Goal: Task Accomplishment & Management: Manage account settings

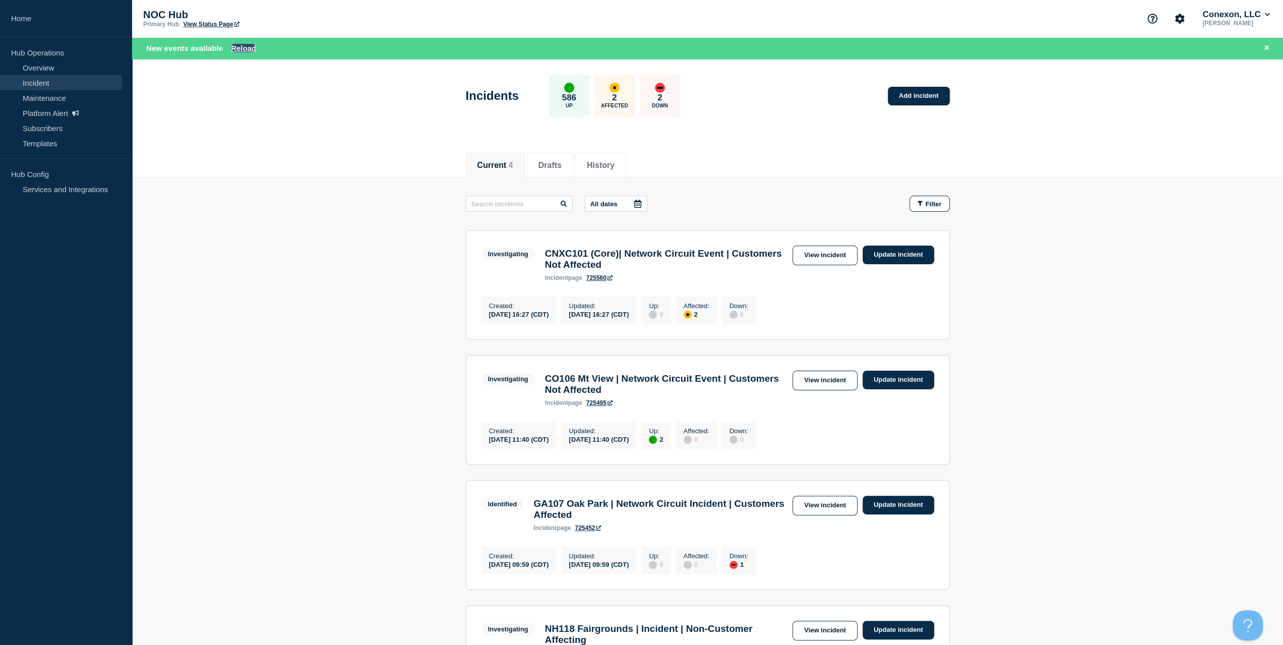
click at [243, 51] on button "Reload" at bounding box center [243, 48] width 25 height 9
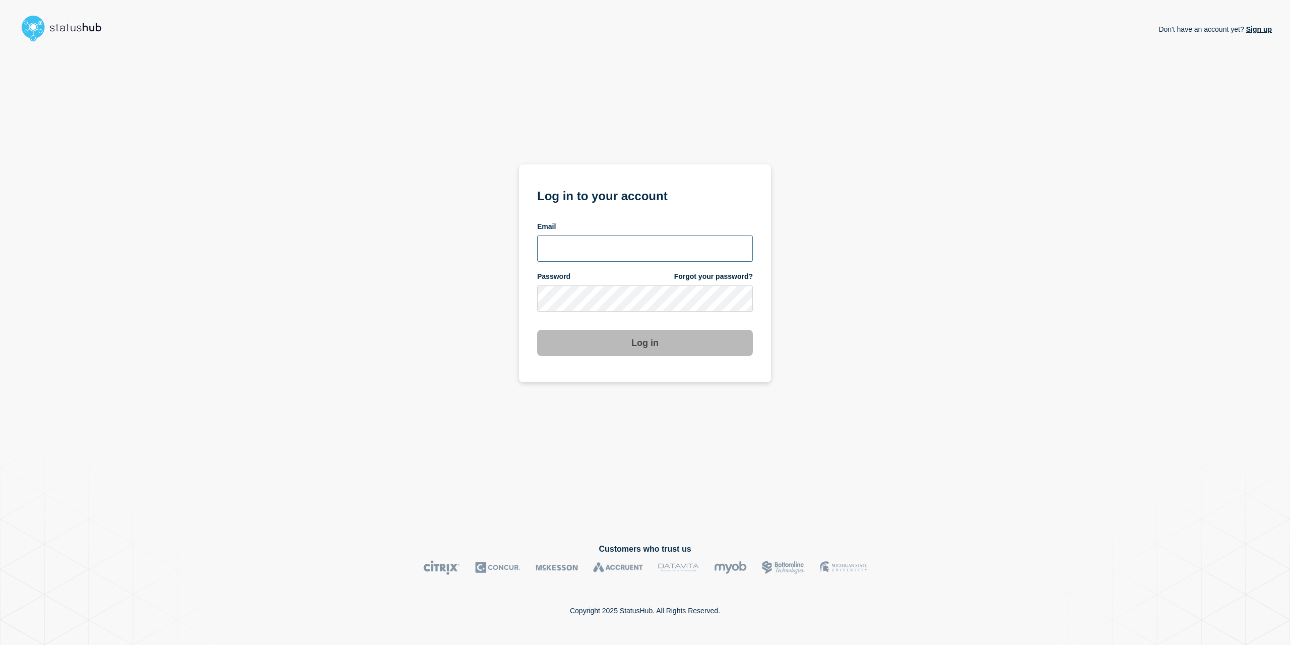
click at [619, 237] on input "email input" at bounding box center [645, 248] width 216 height 26
type input "[EMAIL_ADDRESS][PERSON_NAME][DOMAIN_NAME]"
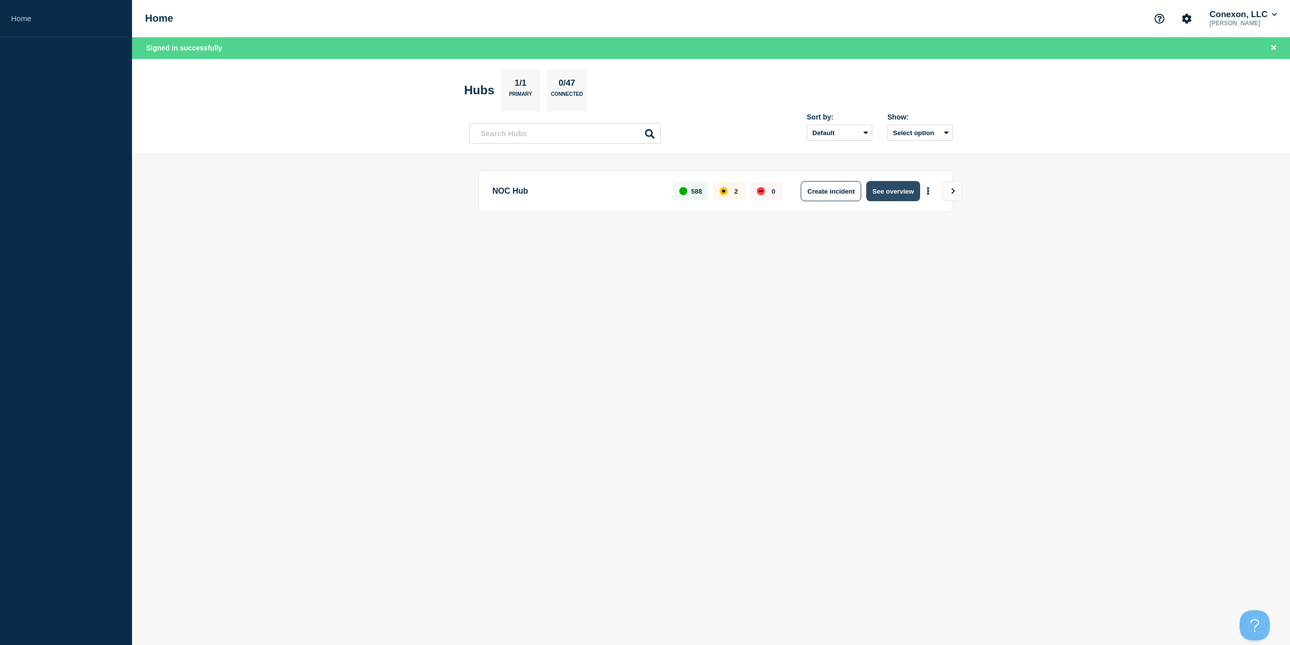
click at [894, 194] on button "See overview" at bounding box center [892, 191] width 53 height 20
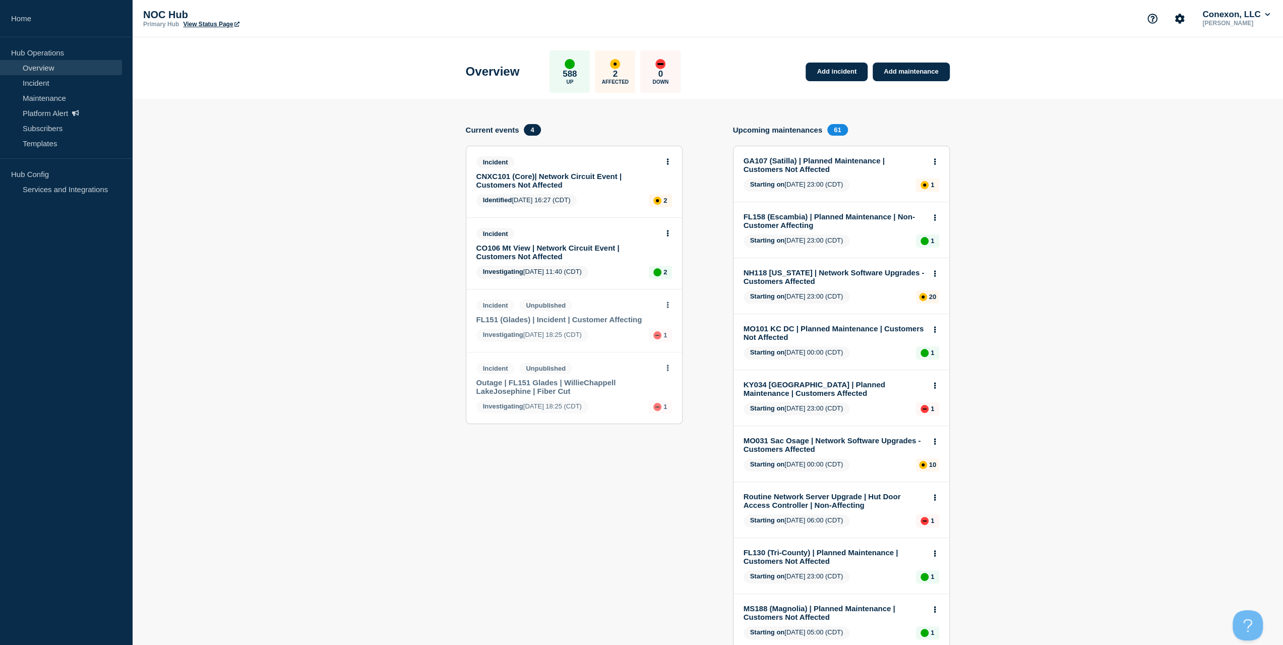
click at [582, 321] on link "FL151 (Glades) | Incident | Customer Affecting" at bounding box center [567, 319] width 182 height 9
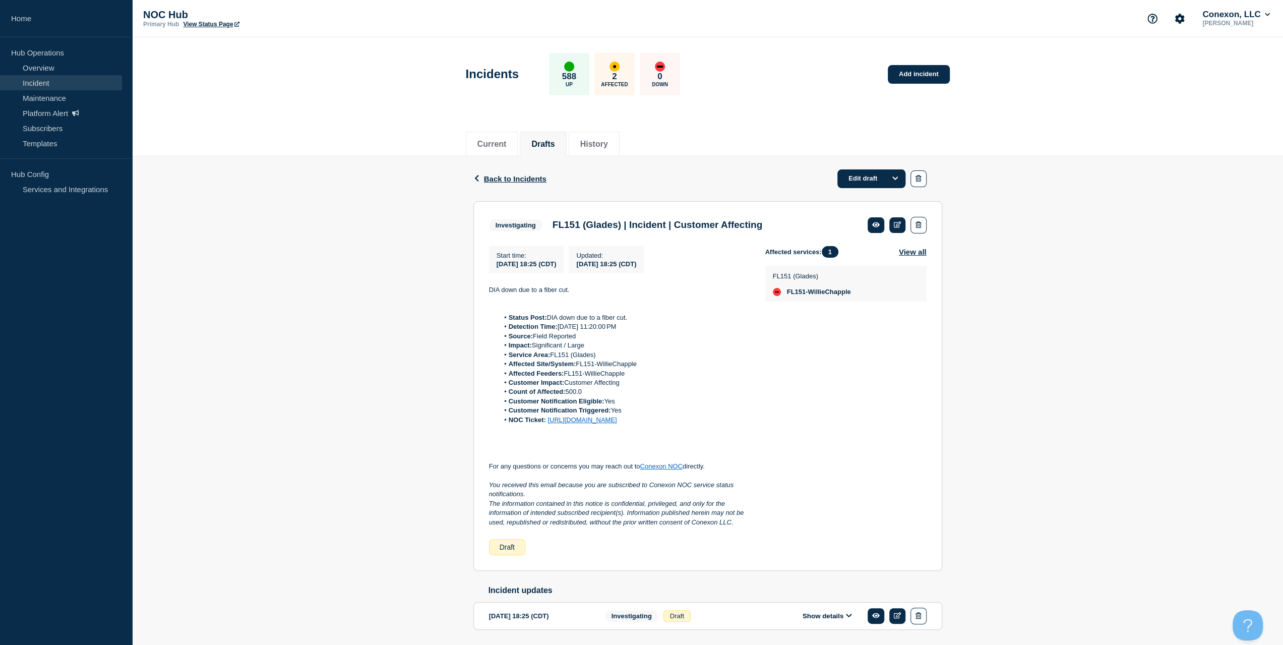
drag, startPoint x: 573, startPoint y: 312, endPoint x: 575, endPoint y: 306, distance: 6.2
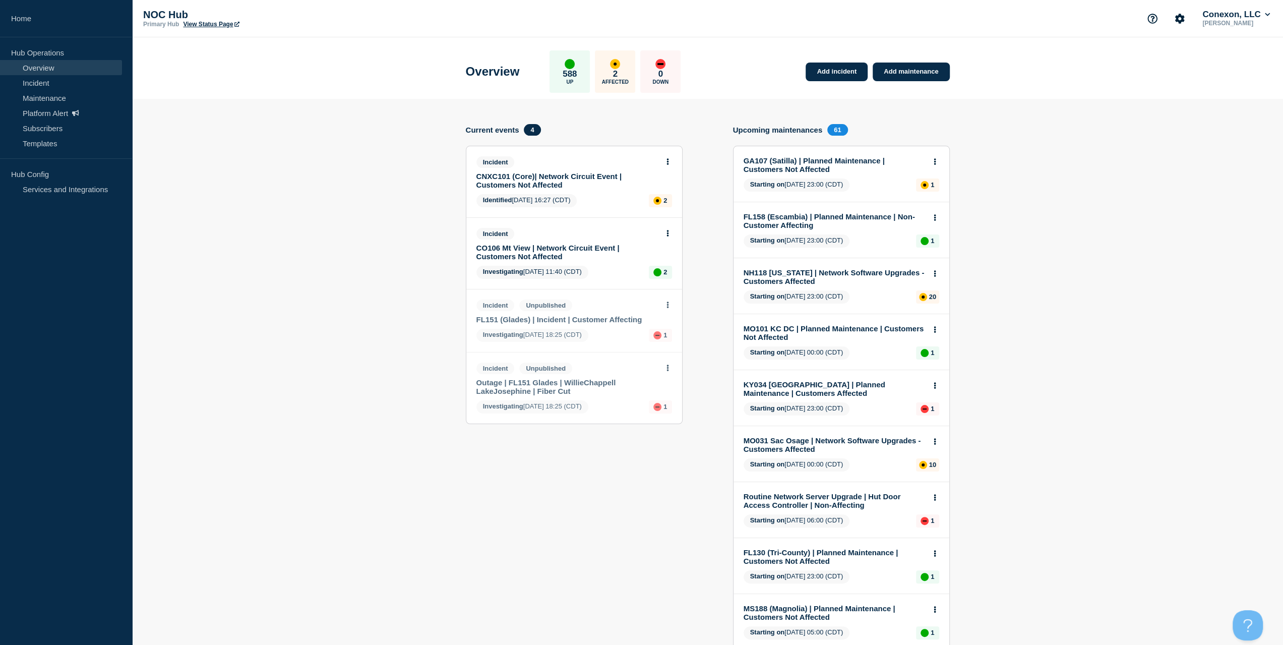
click at [558, 386] on link "Outage | FL151 Glades | WillieChappell LakeJosephine | Fiber Cut" at bounding box center [567, 386] width 182 height 17
click at [526, 319] on link "FL151 (Glades) | Incident | Customer Affecting" at bounding box center [567, 319] width 182 height 9
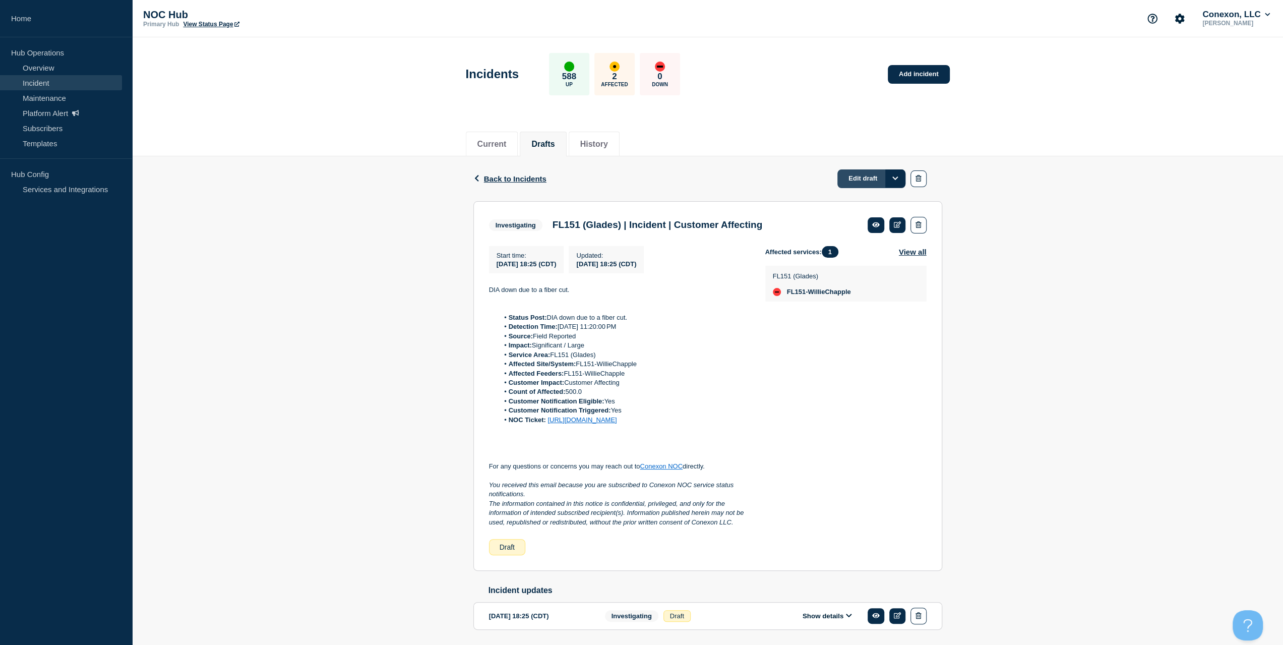
click at [867, 177] on link "Edit draft" at bounding box center [871, 178] width 68 height 19
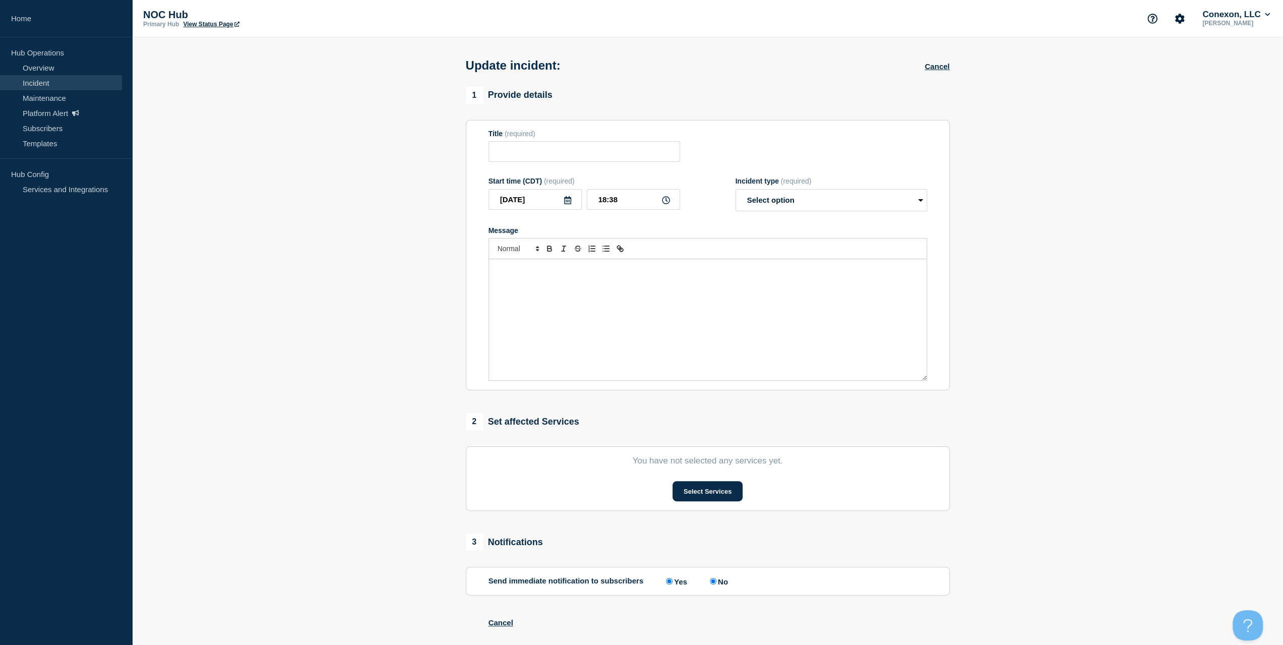
type input "FL151 (Glades) | Incident | Customer Affecting"
type input "18:25"
select select "investigating"
radio input "false"
radio input "true"
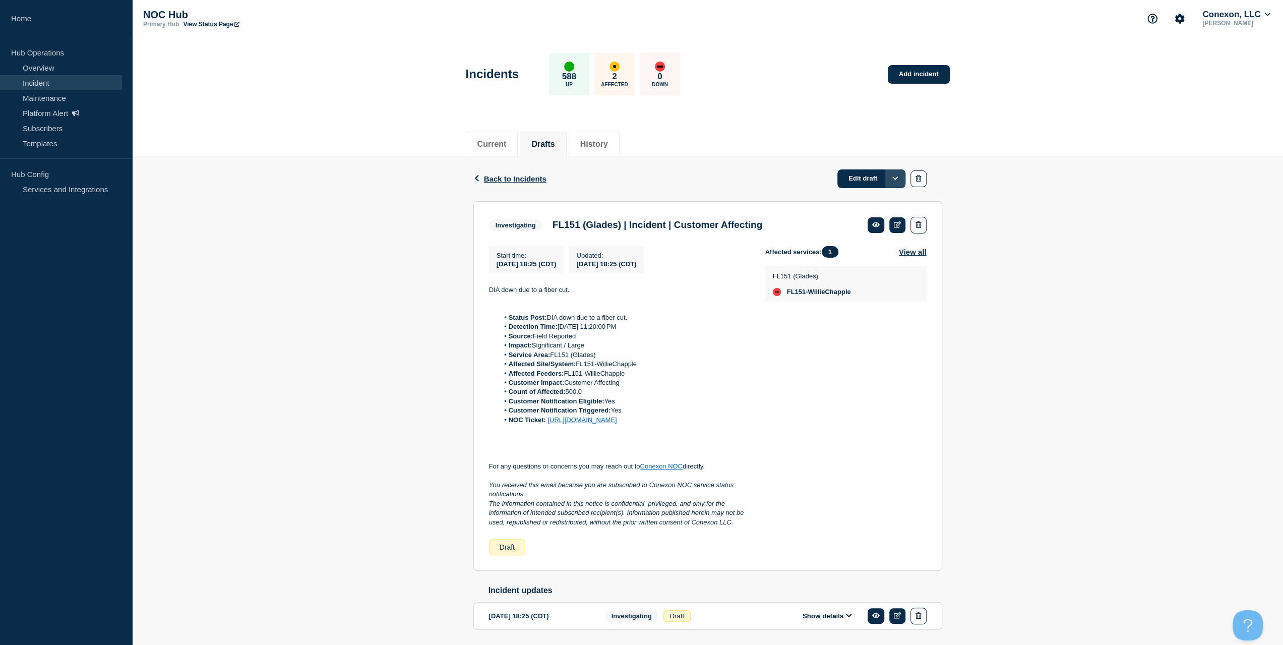
drag, startPoint x: 908, startPoint y: 175, endPoint x: 901, endPoint y: 175, distance: 7.6
click at [906, 175] on div "Edit draft" at bounding box center [881, 178] width 89 height 18
click at [901, 175] on button "Options" at bounding box center [895, 178] width 20 height 18
click at [871, 230] on button "Append update" at bounding box center [879, 234] width 34 height 17
click at [895, 178] on icon "Options" at bounding box center [895, 178] width 6 height 4
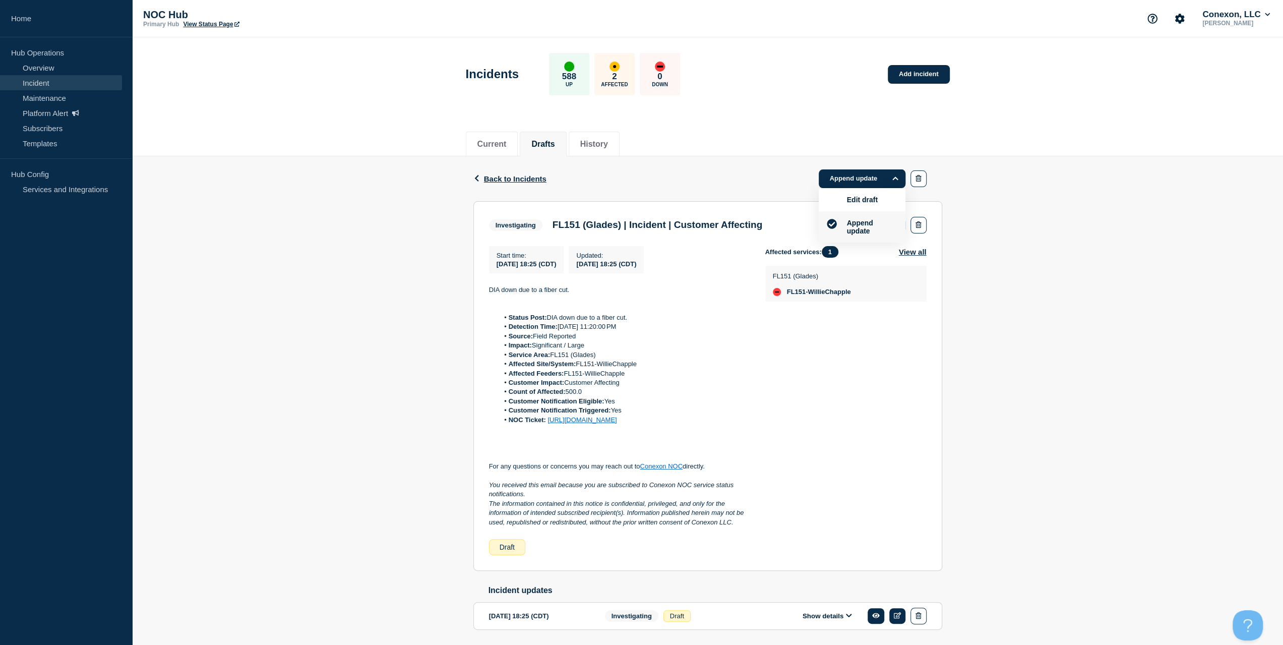
click at [742, 176] on div "Back Back to Incidents Append update Edit draft Append update" at bounding box center [707, 178] width 469 height 45
click at [850, 182] on link "Append update" at bounding box center [862, 178] width 87 height 19
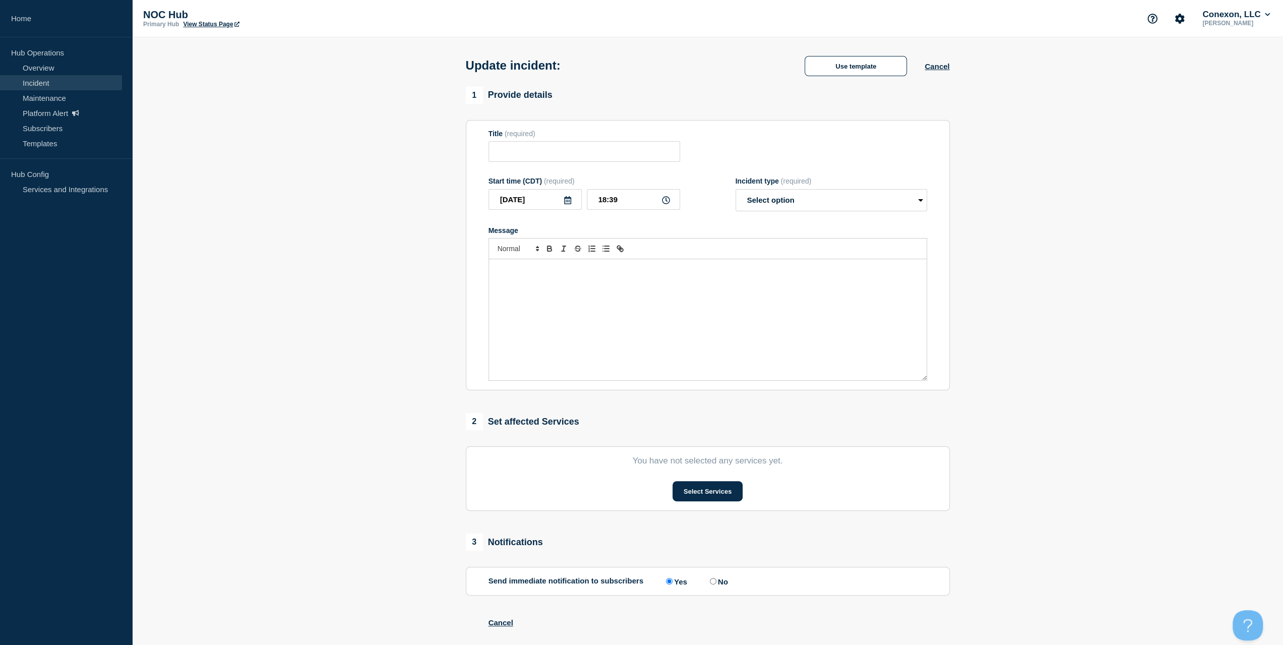
type input "FL151 (Glades) | Incident | Customer Affecting"
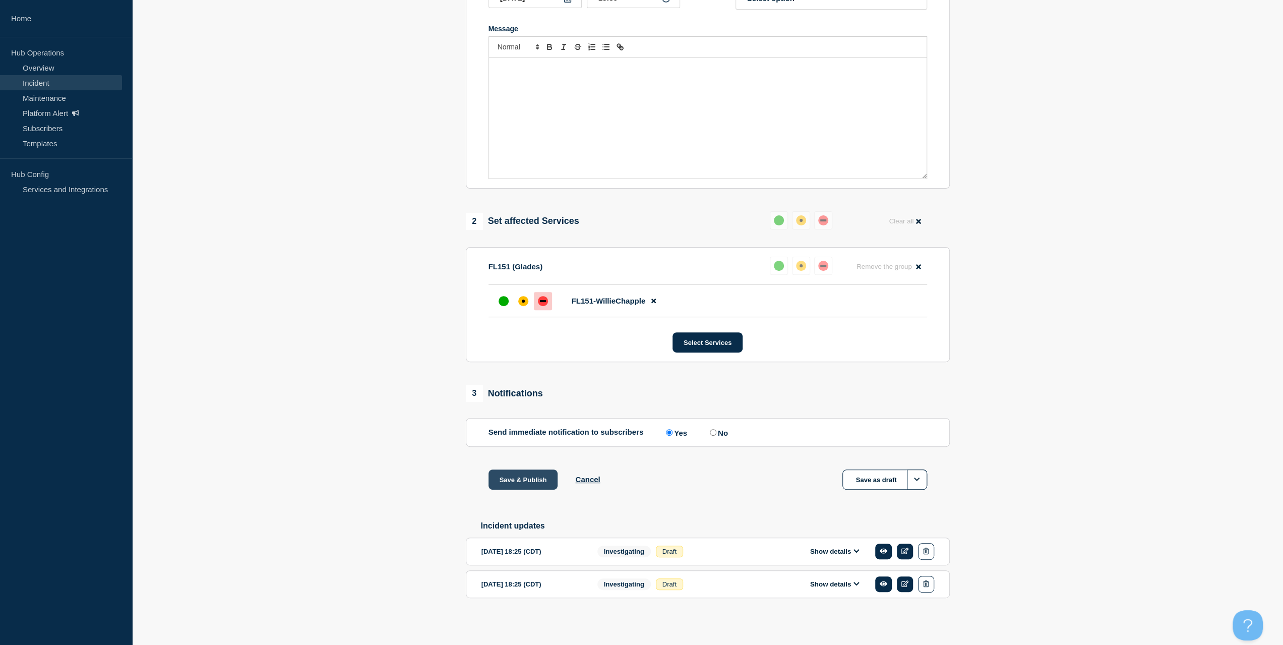
click at [504, 471] on button "Save & Publish" at bounding box center [523, 479] width 70 height 20
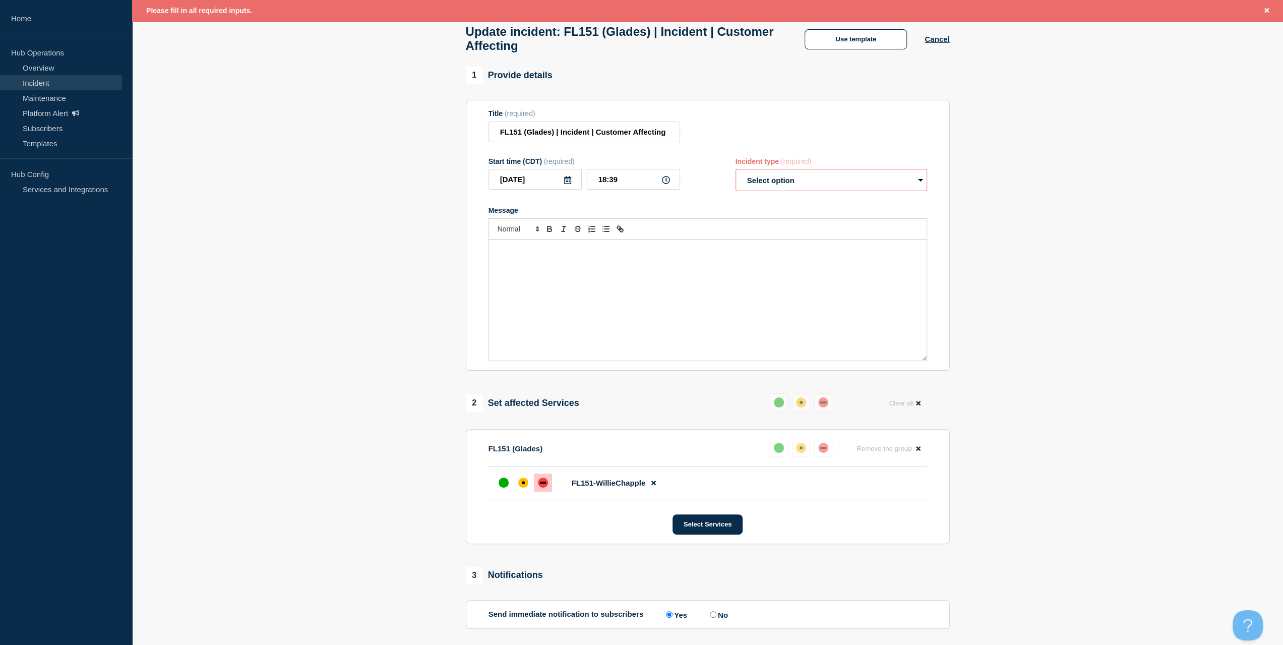
scroll to position [41, 0]
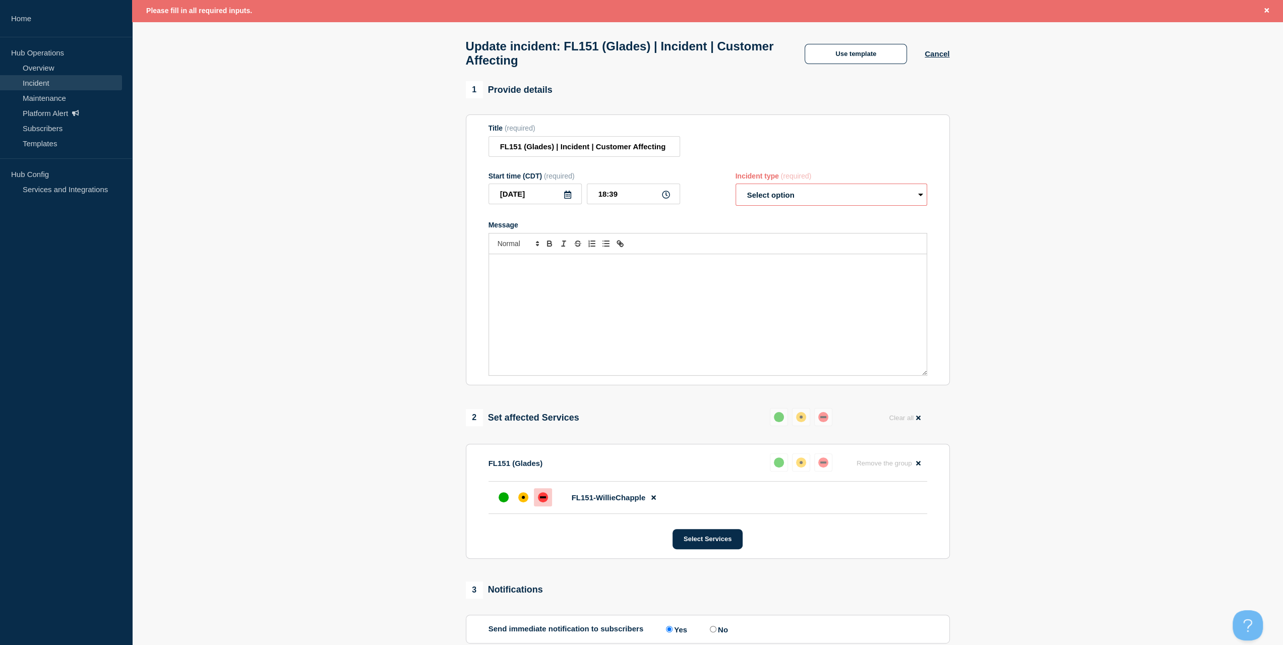
drag, startPoint x: 766, startPoint y: 200, endPoint x: 777, endPoint y: 205, distance: 12.4
click at [766, 199] on select "Select option Investigating Identified Monitoring Resolved" at bounding box center [831, 194] width 192 height 22
select select "investigating"
click at [735, 189] on select "Select option Investigating Identified Monitoring Resolved" at bounding box center [831, 194] width 192 height 22
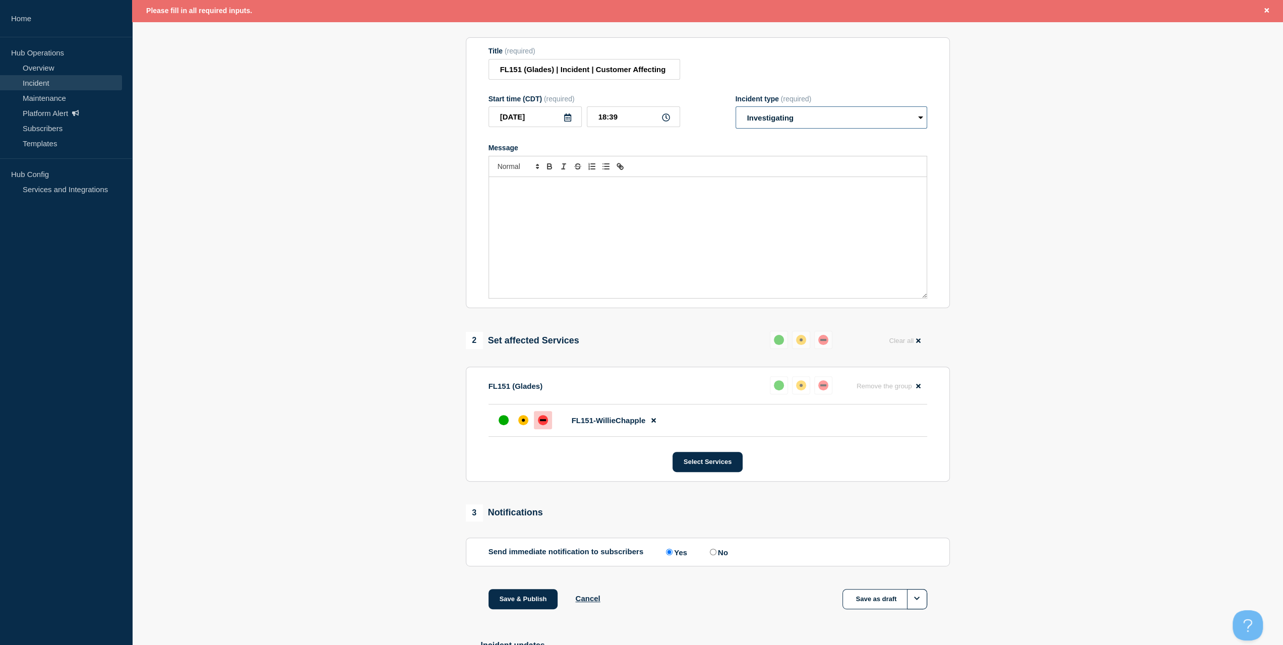
scroll to position [242, 0]
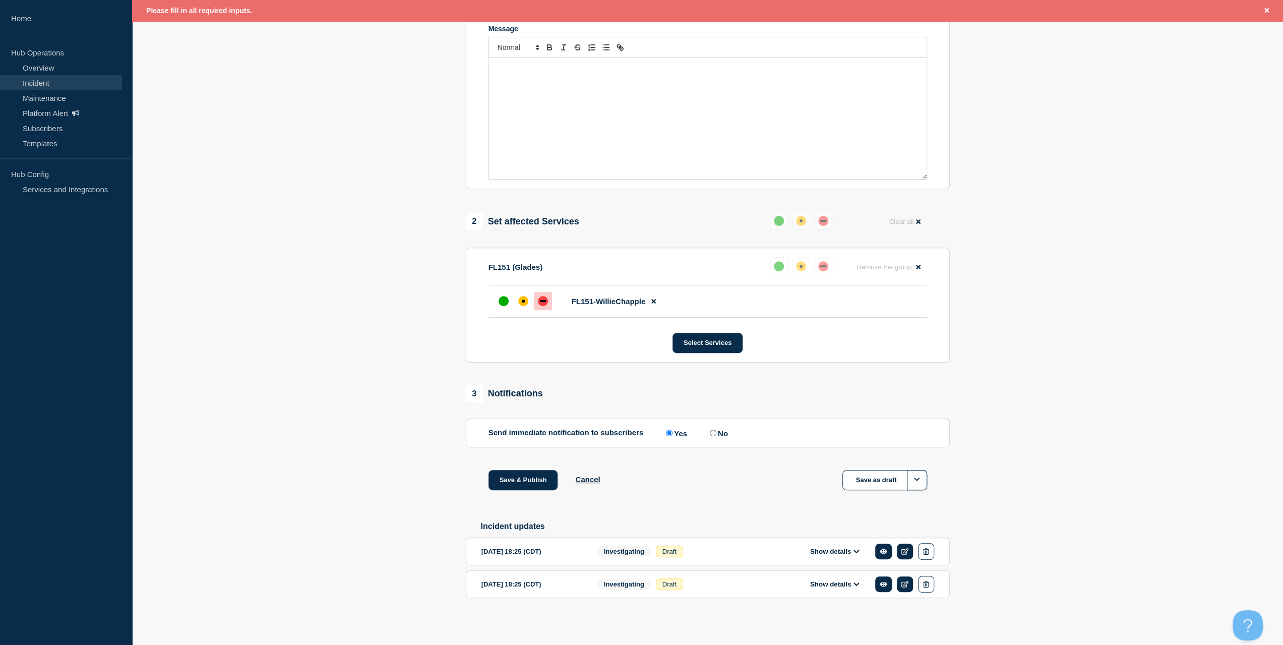
click at [810, 550] on button "Show details" at bounding box center [834, 551] width 55 height 9
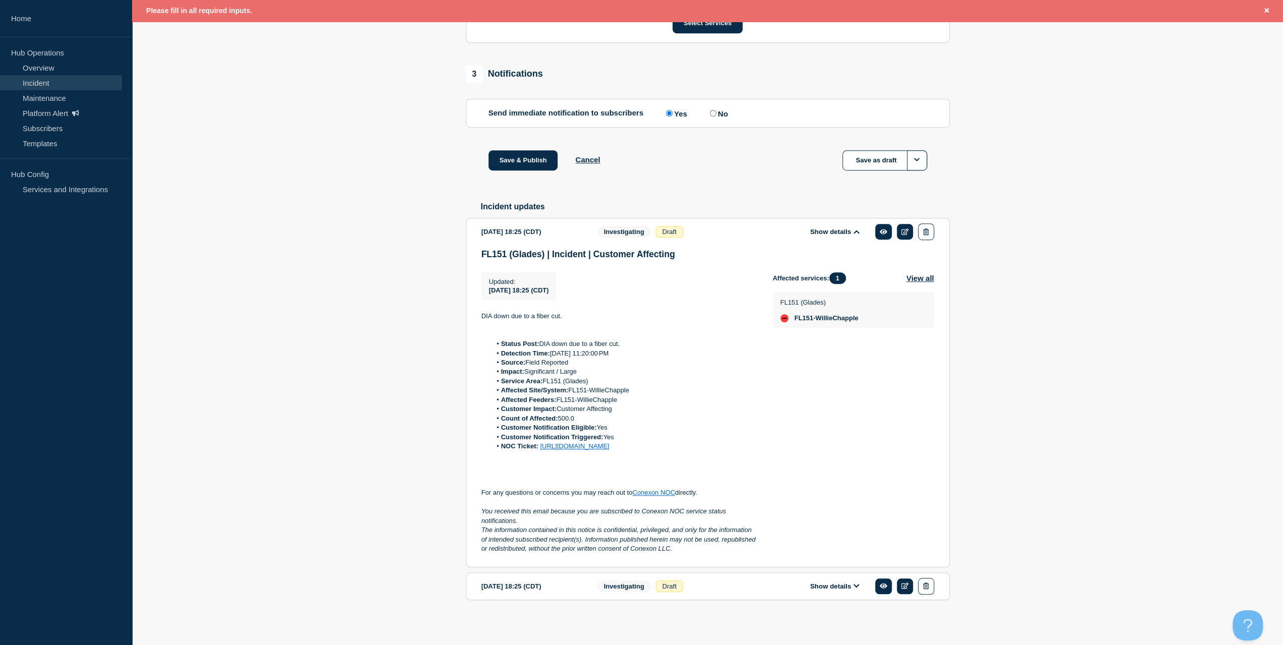
scroll to position [575, 0]
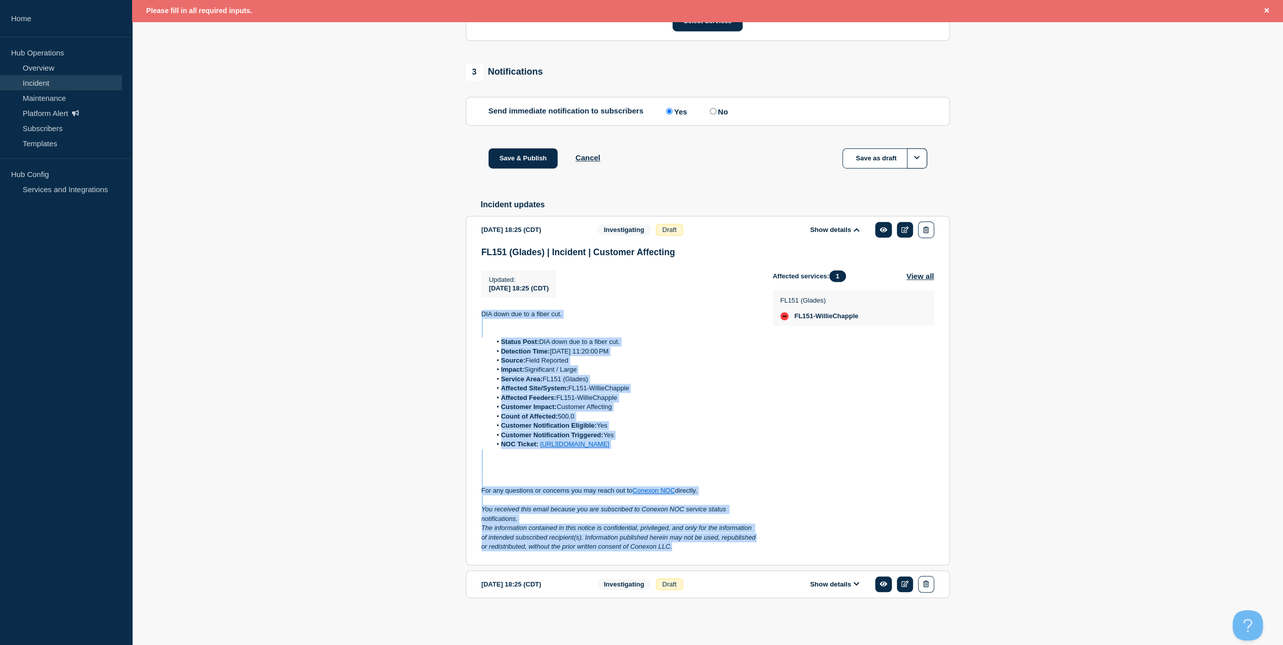
drag, startPoint x: 624, startPoint y: 527, endPoint x: 446, endPoint y: 297, distance: 290.6
click at [446, 297] on section "1 Provide details Title (required) FL151 (Glades) | Incident | Customer Affecti…" at bounding box center [707, 96] width 1151 height 1065
copy div "DIA down due to a fiber cut. Status Post: DIA down due to a fiber cut. Detectio…"
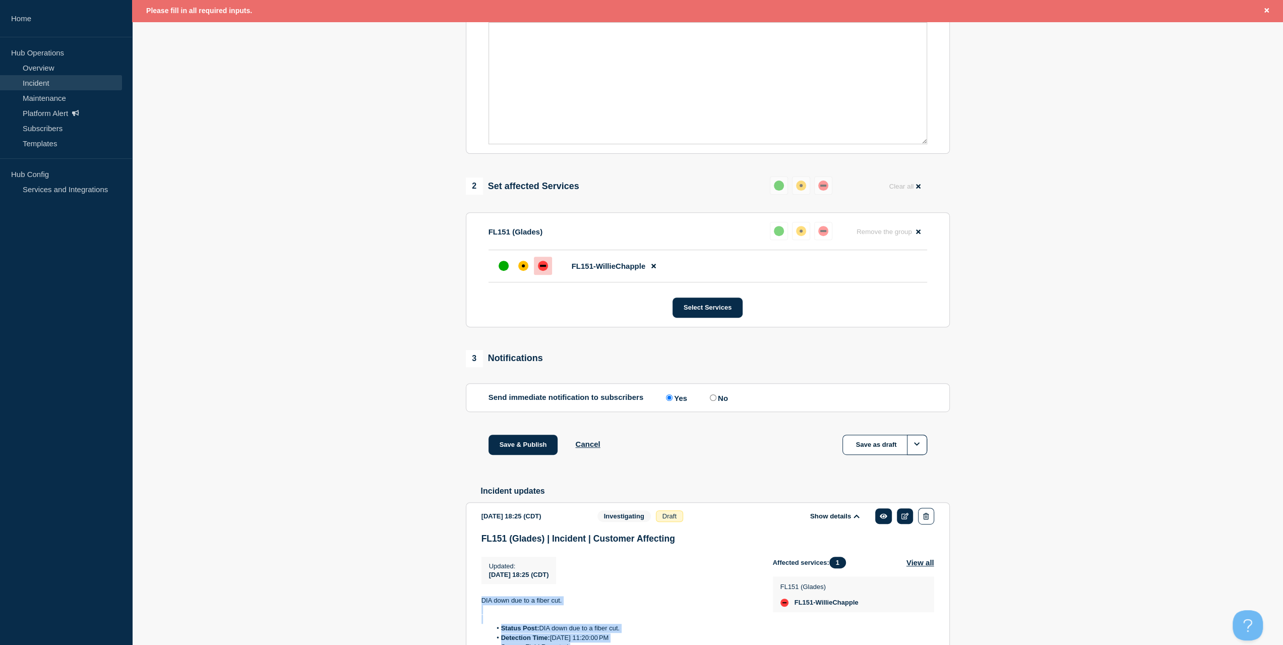
scroll to position [171, 0]
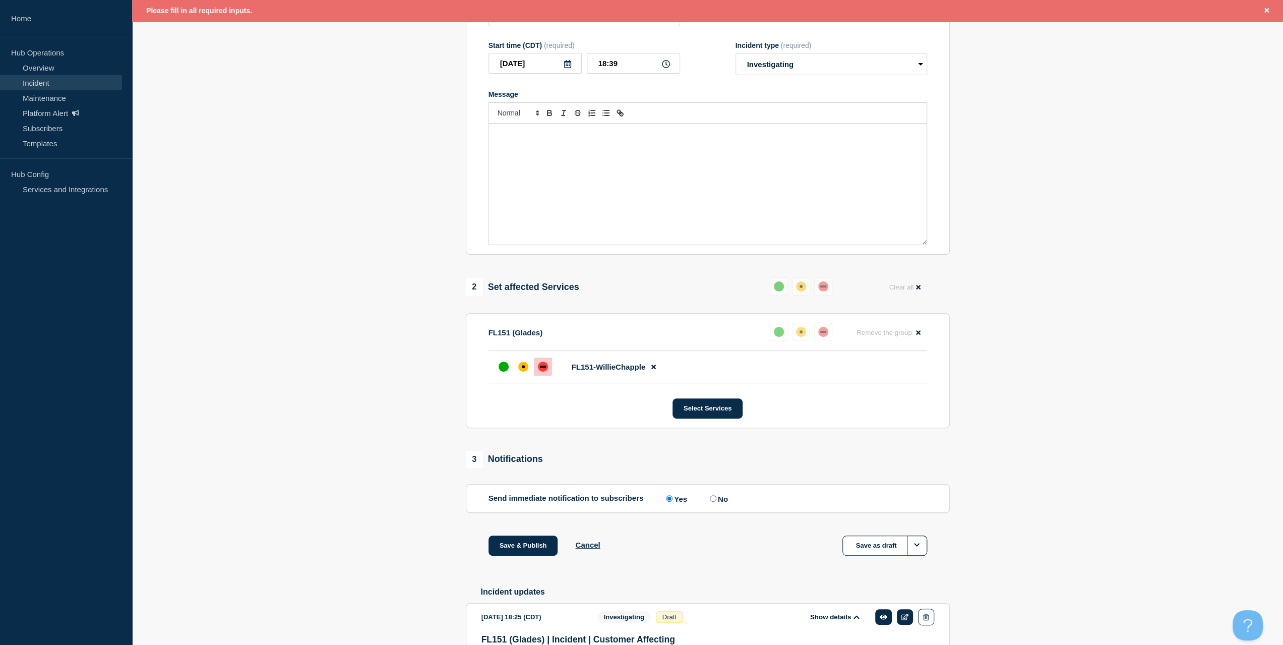
click at [563, 157] on div "Message" at bounding box center [707, 183] width 437 height 121
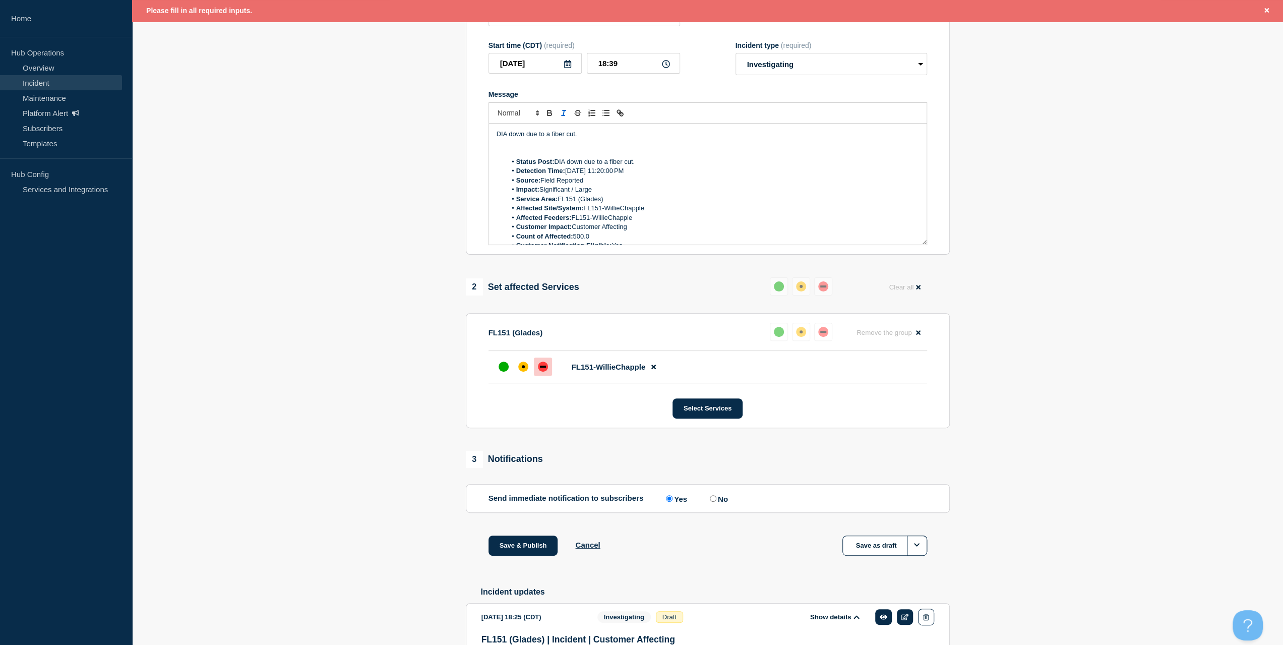
scroll to position [107, 0]
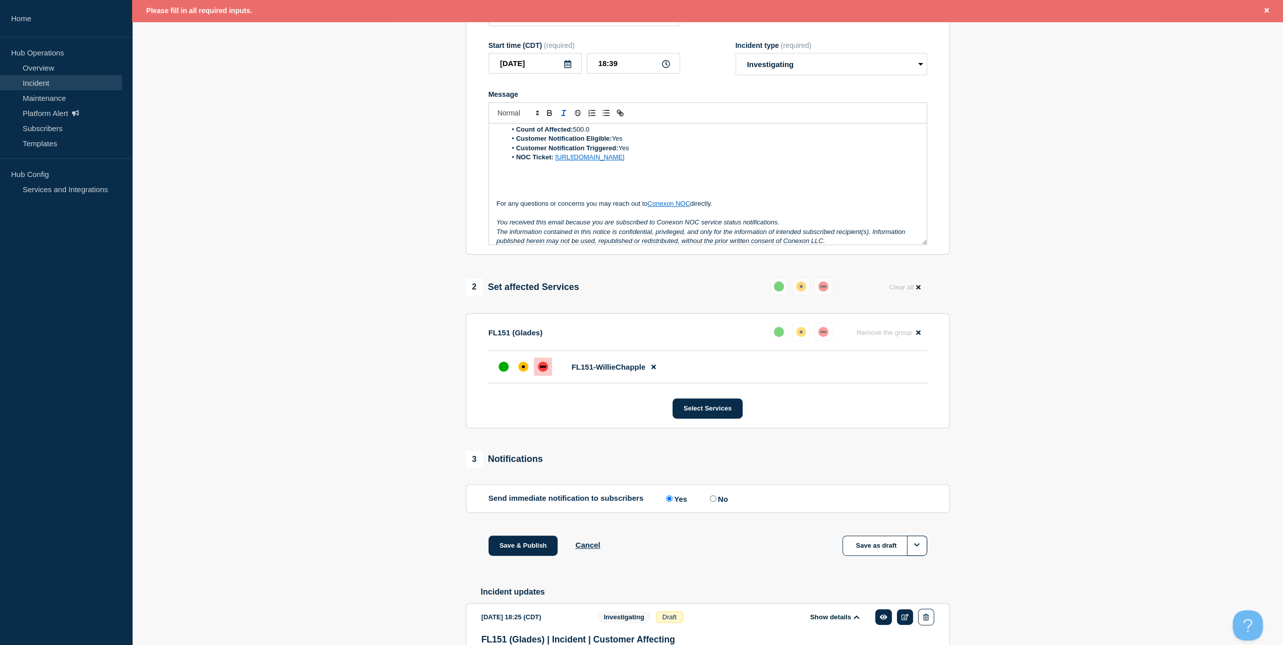
drag, startPoint x: 518, startPoint y: 549, endPoint x: 526, endPoint y: 539, distance: 12.9
click at [519, 548] on button "Save & Publish" at bounding box center [523, 545] width 70 height 20
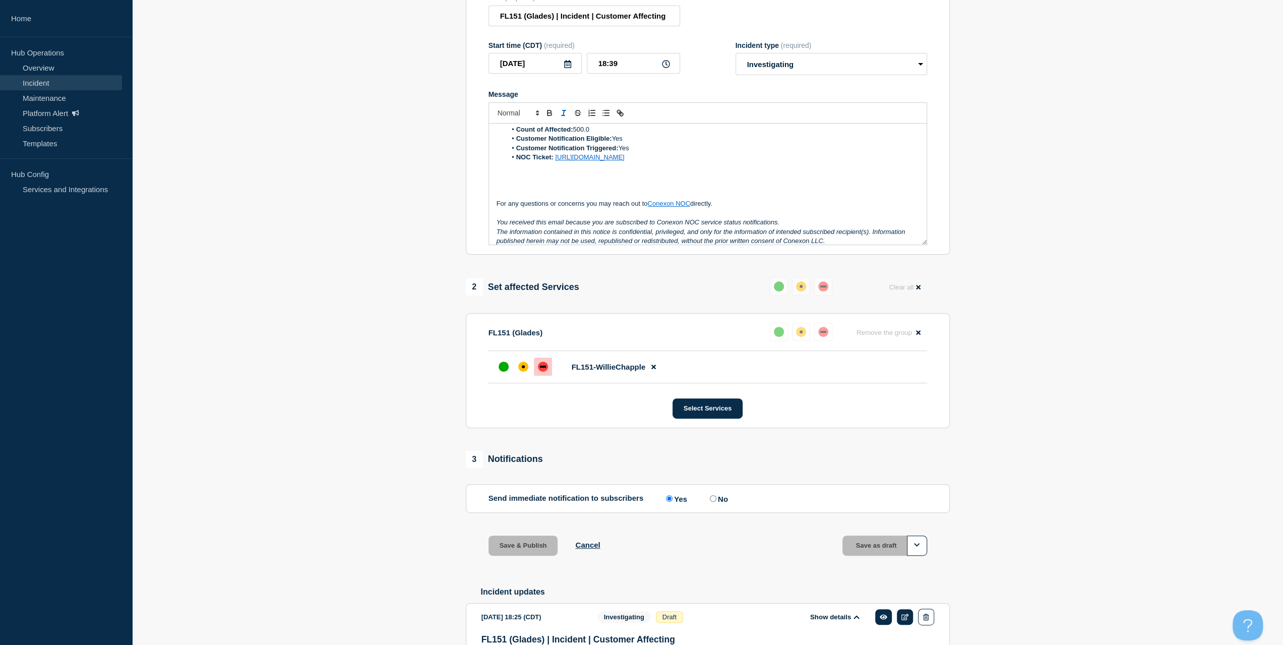
scroll to position [0, 0]
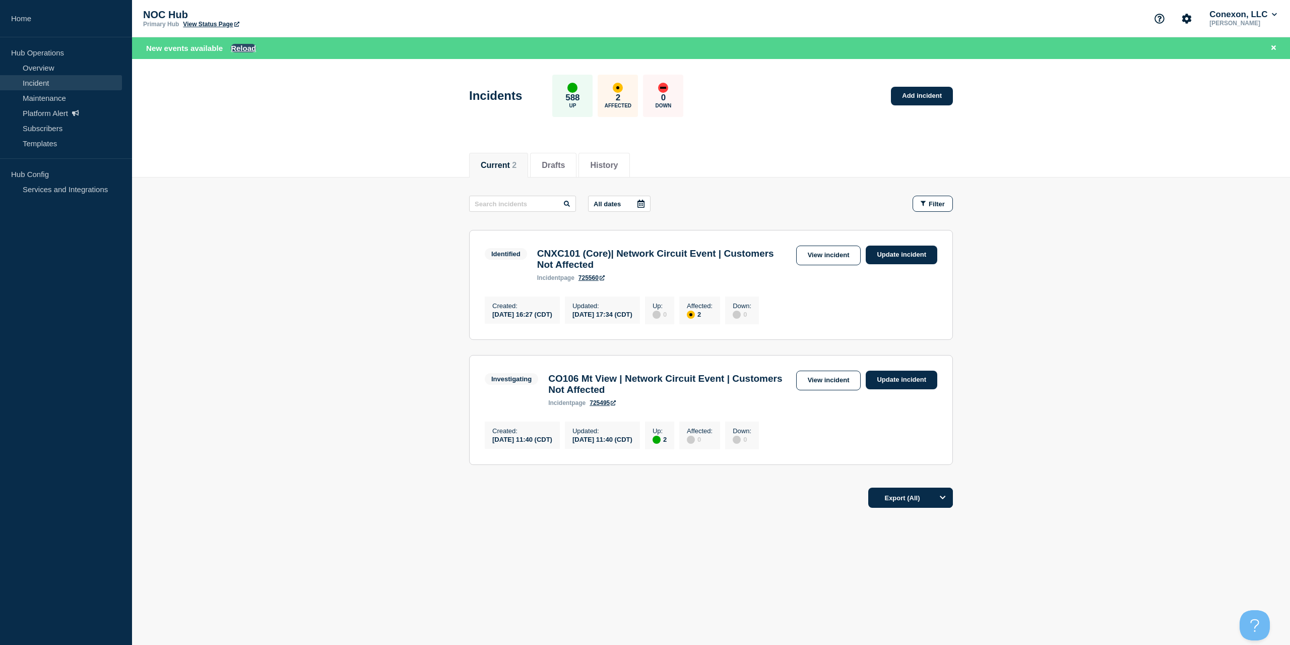
click at [246, 48] on button "Reload" at bounding box center [243, 48] width 25 height 9
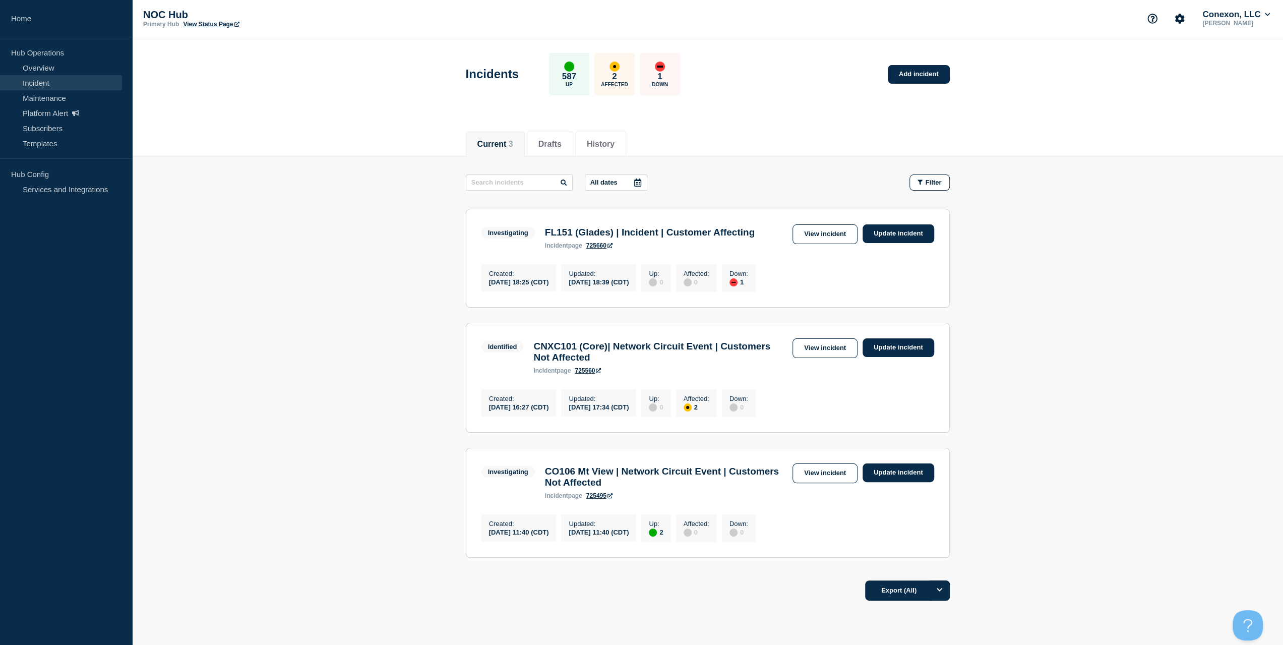
click at [831, 235] on link "View incident" at bounding box center [824, 234] width 65 height 20
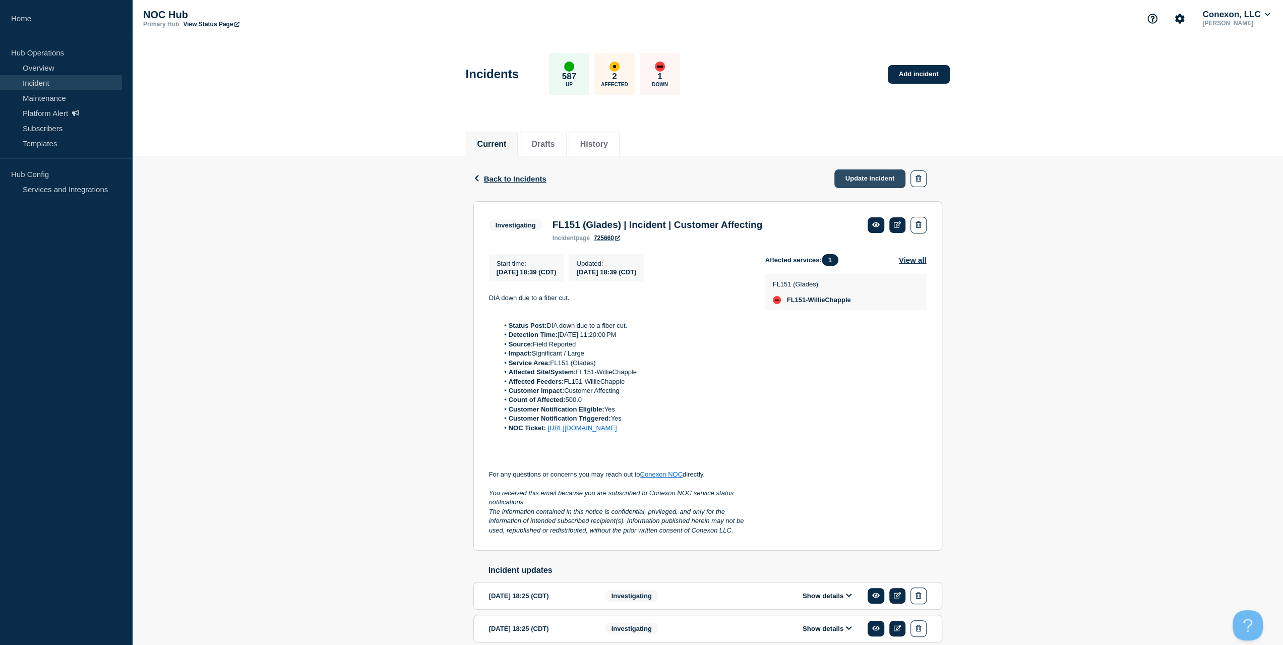
click at [856, 170] on link "Update incident" at bounding box center [870, 178] width 72 height 19
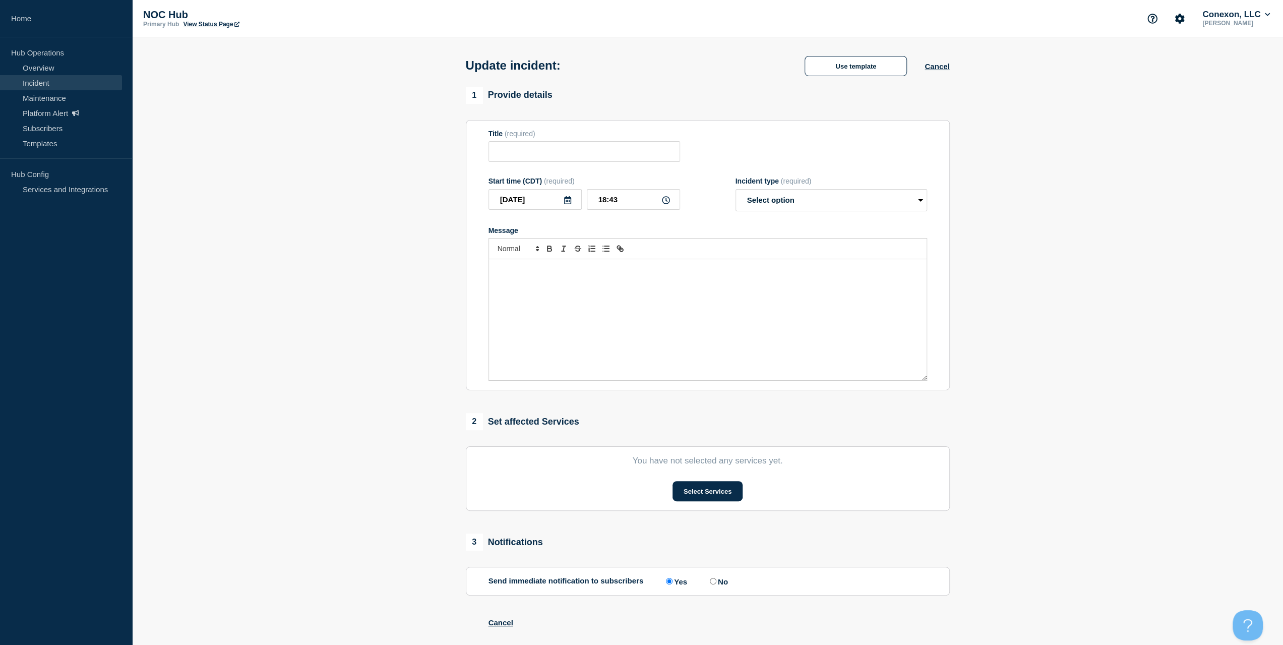
type input "FL151 (Glades) | Incident | Customer Affecting"
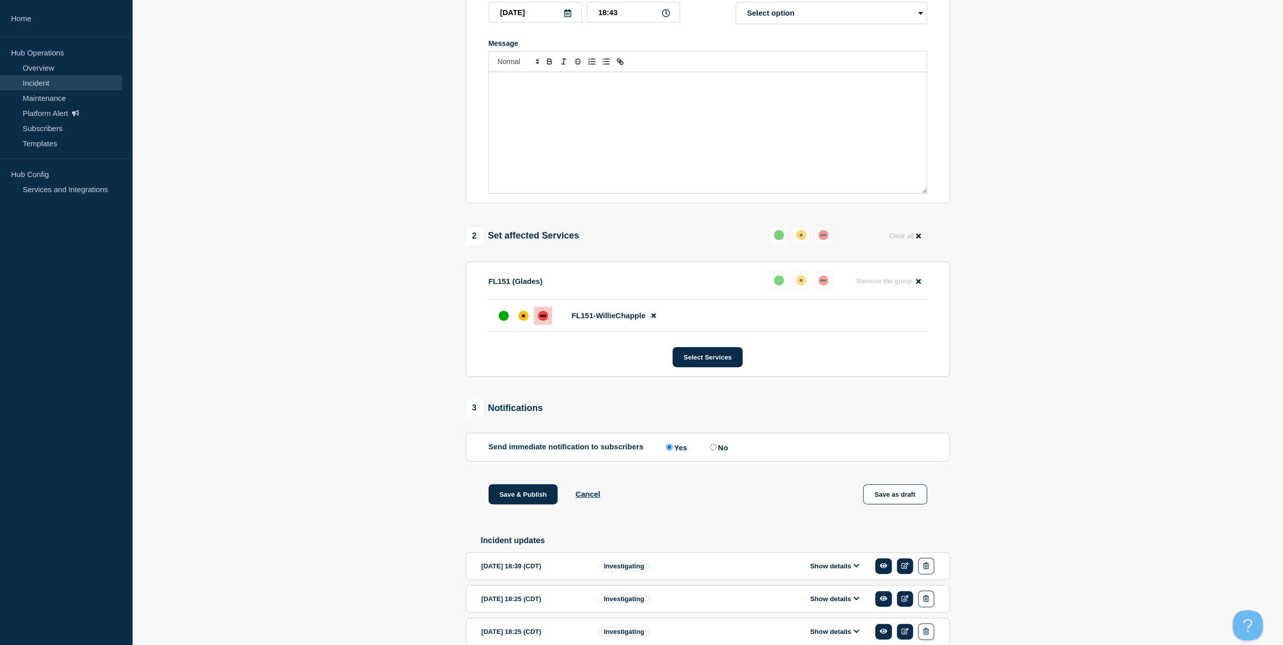
scroll to position [202, 0]
click at [725, 364] on button "Select Services" at bounding box center [707, 356] width 70 height 20
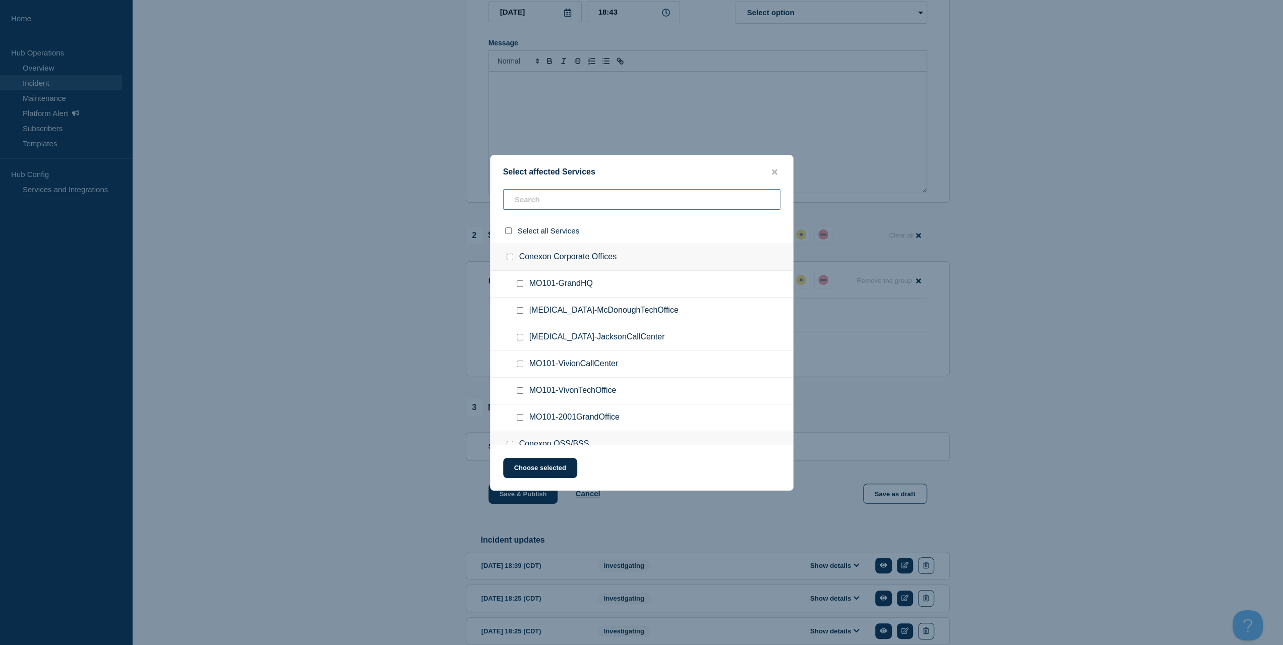
click at [548, 206] on input "text" at bounding box center [641, 199] width 277 height 21
type input "lorida"
click at [518, 285] on input "FL151-Lorida checkbox" at bounding box center [520, 283] width 7 height 7
checkbox input "true"
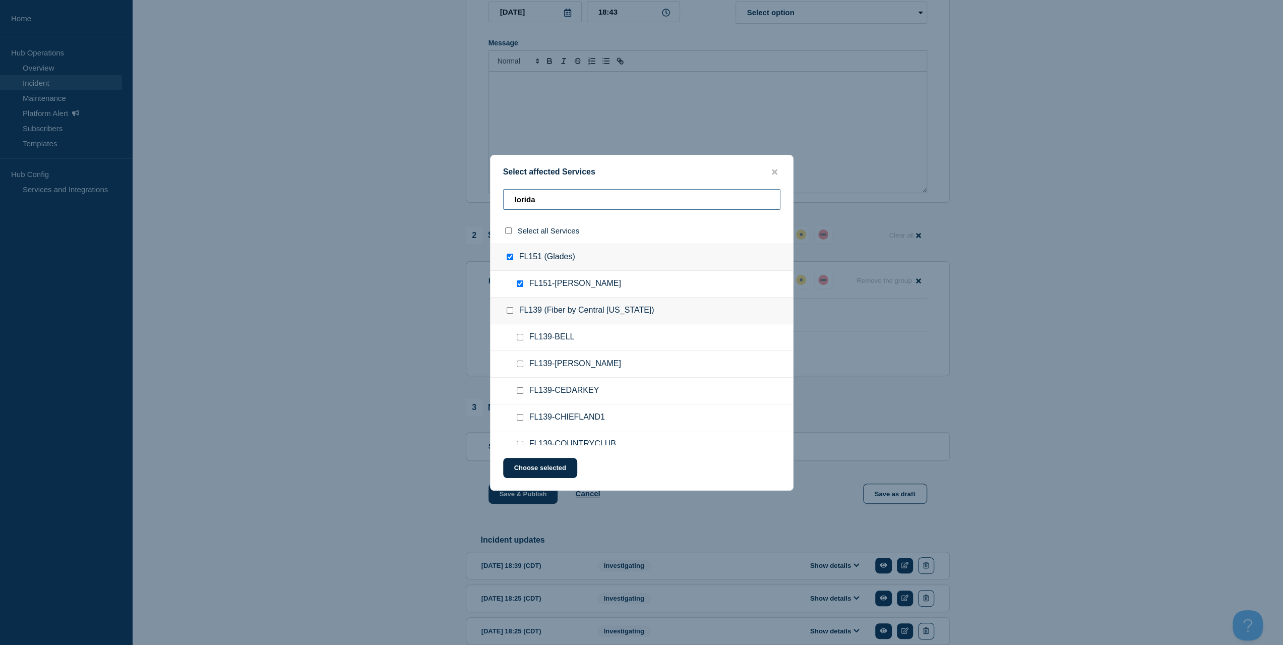
drag, startPoint x: 552, startPoint y: 206, endPoint x: 449, endPoint y: 204, distance: 103.8
click at [449, 204] on div "Select affected Services lorida Select all Services FL151 (Glades) FL151-Lorida…" at bounding box center [641, 322] width 1283 height 645
type input "l"
checkbox input "false"
type input "lake"
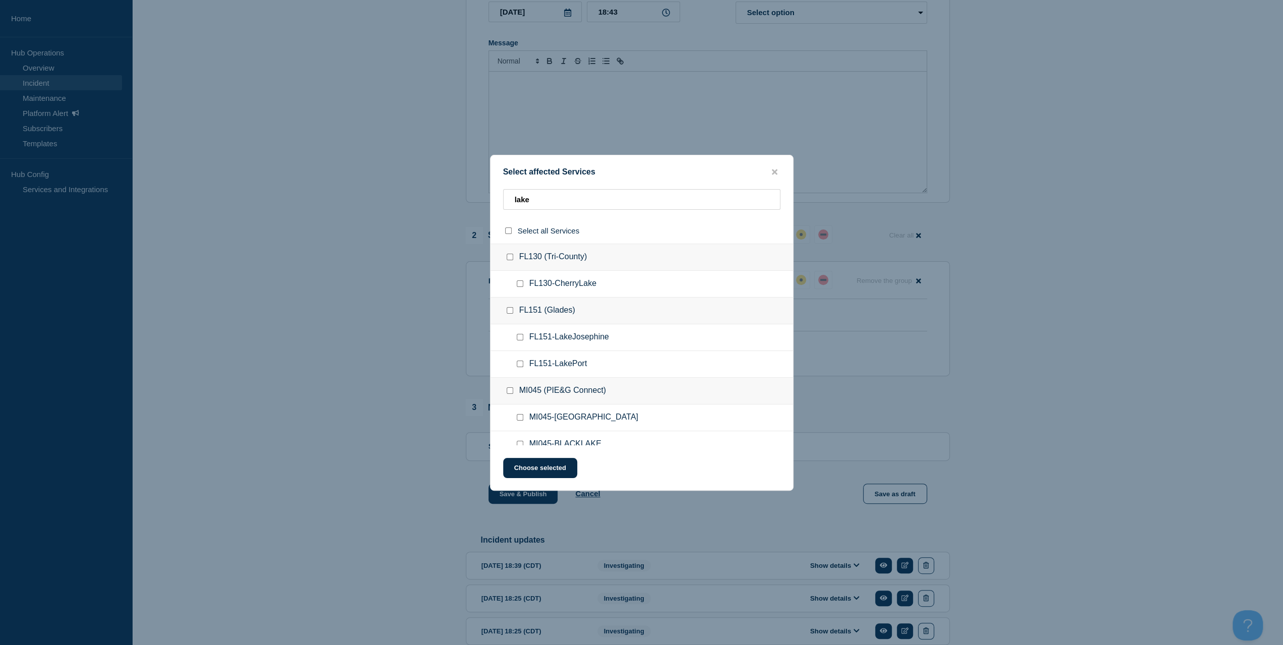
click at [515, 333] on div at bounding box center [522, 337] width 15 height 10
click at [518, 336] on input "FL151-LakeJosephine checkbox" at bounding box center [520, 337] width 7 height 7
checkbox input "true"
click at [539, 472] on button "Choose selected" at bounding box center [540, 468] width 74 height 20
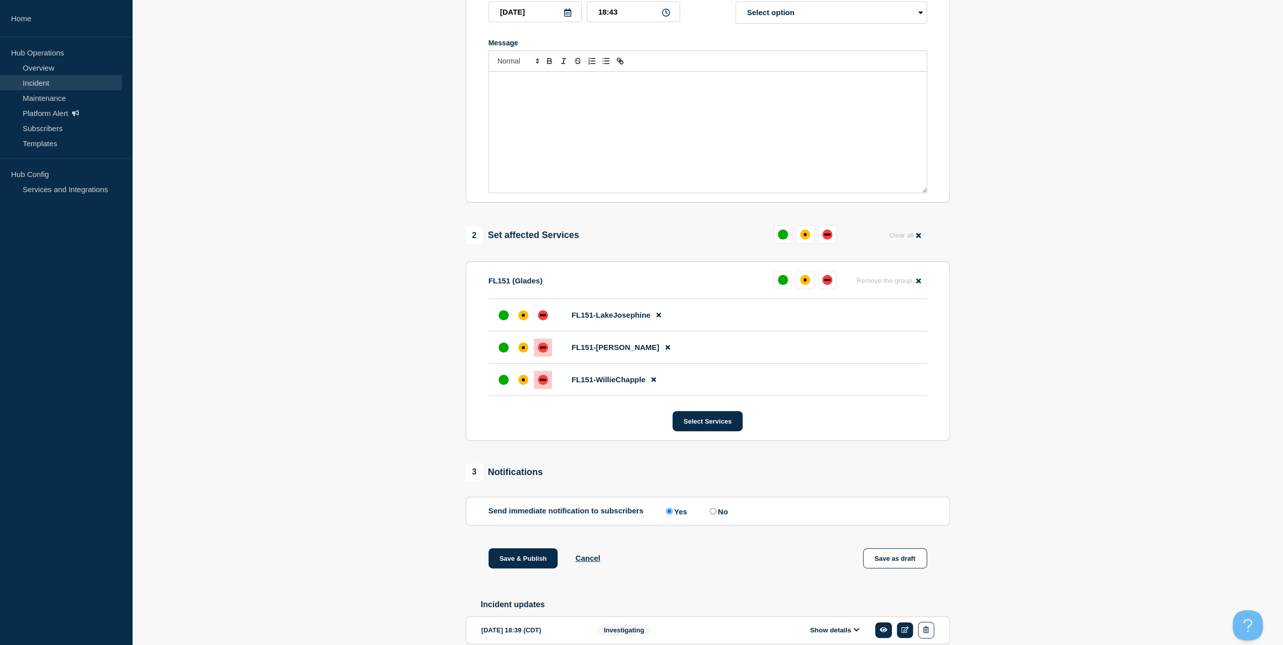
click at [544, 348] on div "down" at bounding box center [543, 347] width 6 height 2
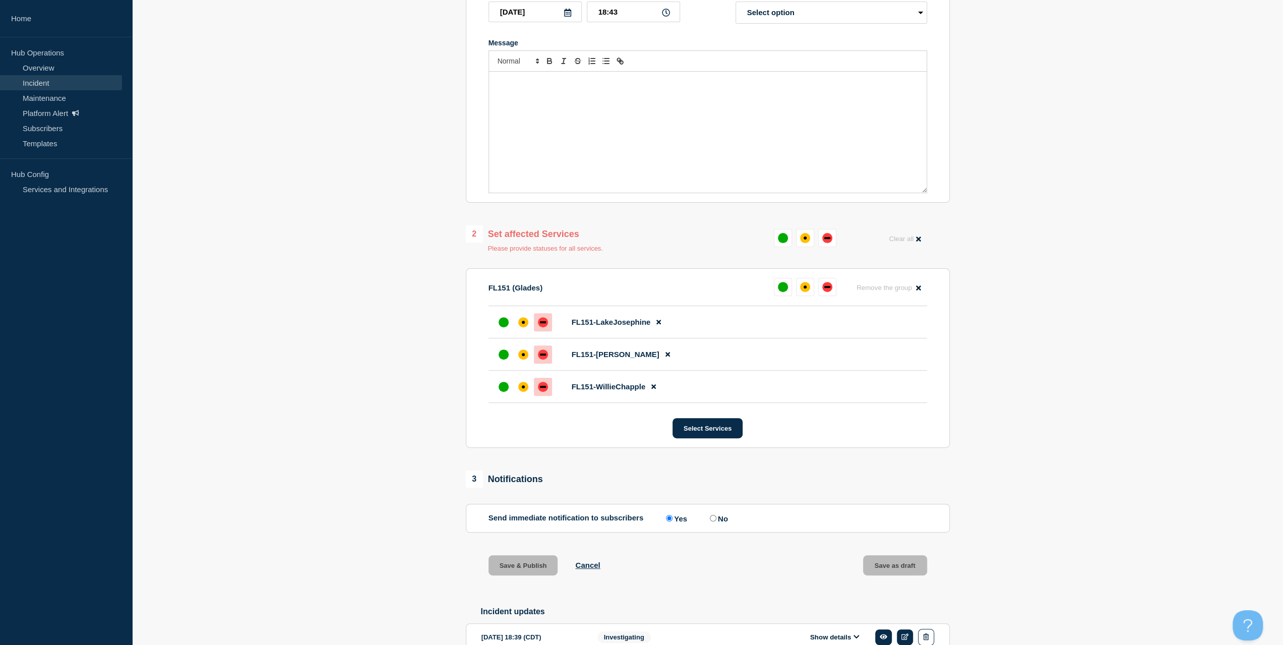
click at [549, 325] on div at bounding box center [543, 322] width 18 height 18
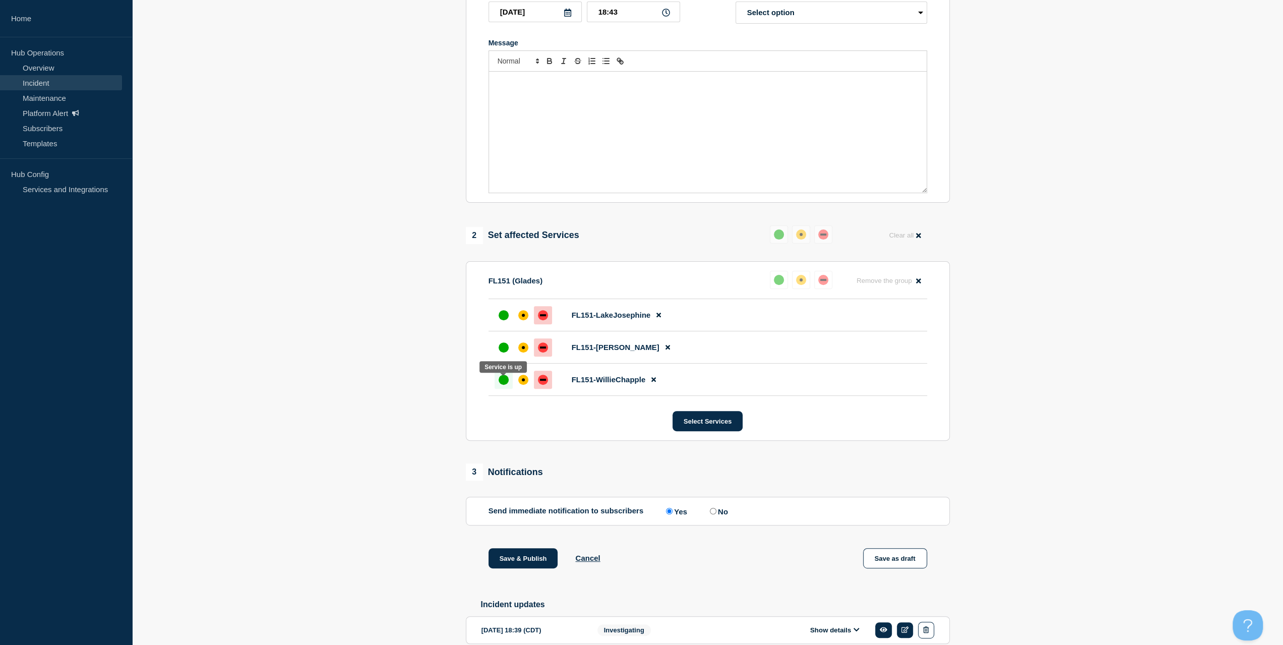
click at [498, 382] on div "up" at bounding box center [503, 379] width 10 height 10
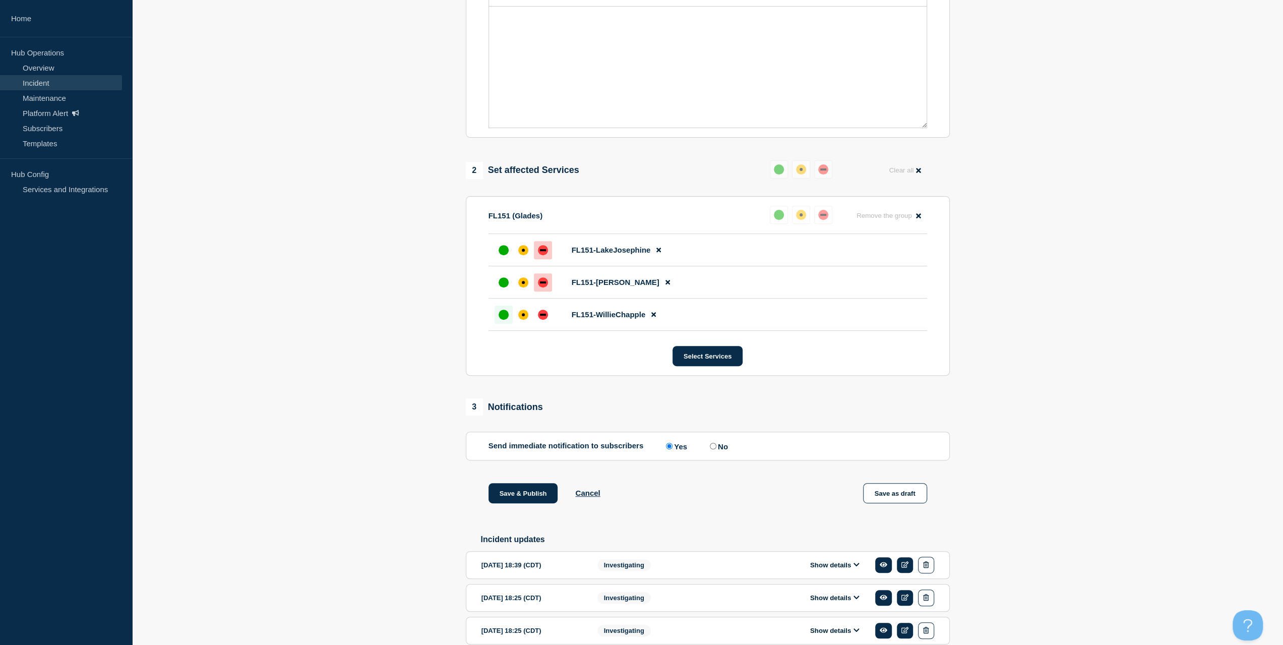
scroll to position [318, 0]
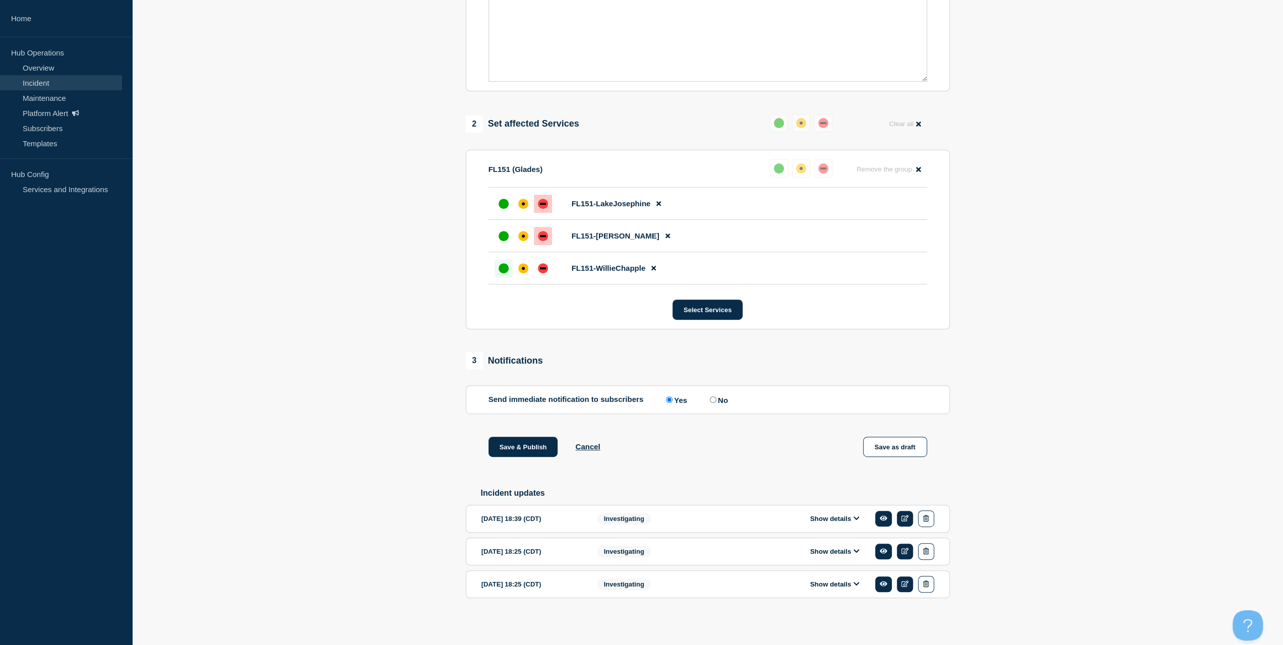
click at [836, 518] on button "Show details" at bounding box center [834, 518] width 55 height 9
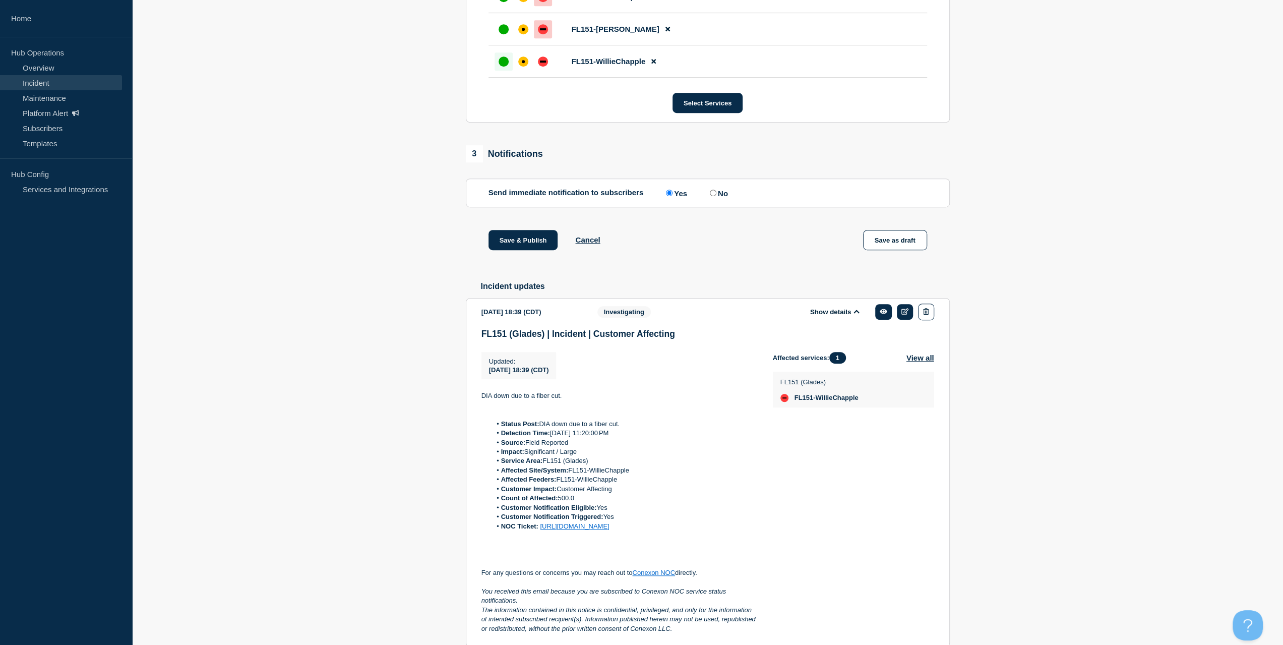
scroll to position [650, 0]
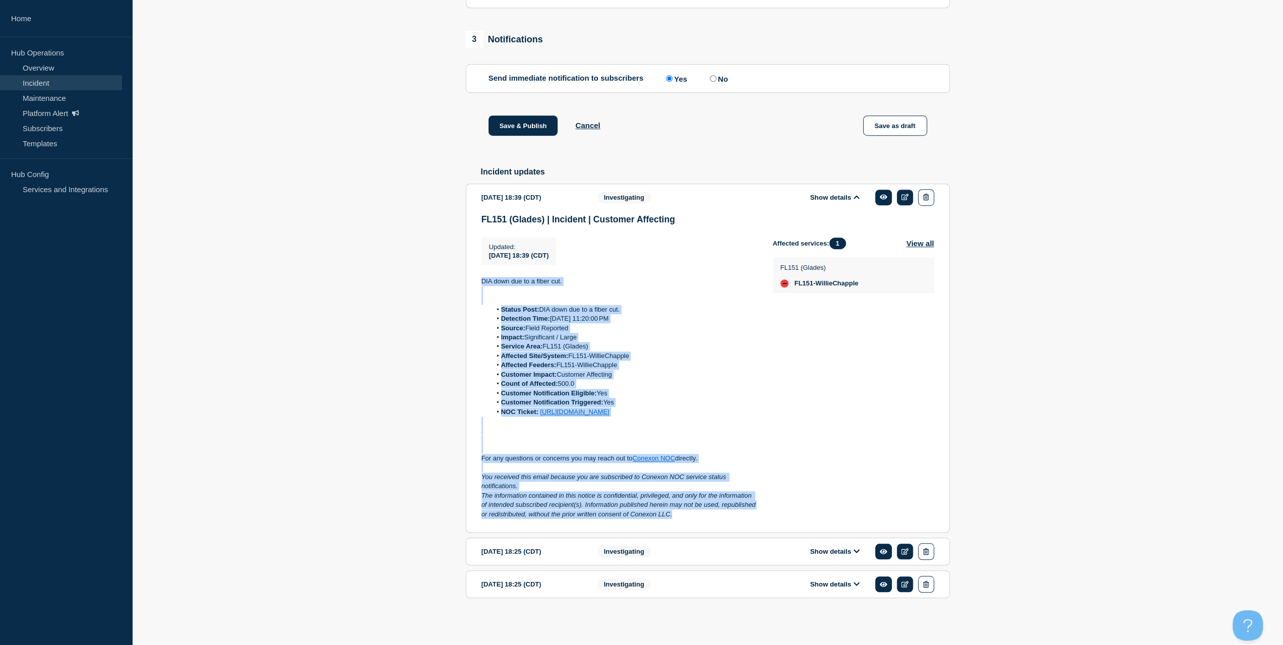
drag, startPoint x: 666, startPoint y: 496, endPoint x: 453, endPoint y: 263, distance: 316.5
click at [453, 263] on section "1 Provide details Title (required) FL151 (Glades) | Incident | Customer Affecti…" at bounding box center [707, 48] width 1151 height 1163
copy div "DIA down due to a fiber cut. Status Post: DIA down due to a fiber cut. Detectio…"
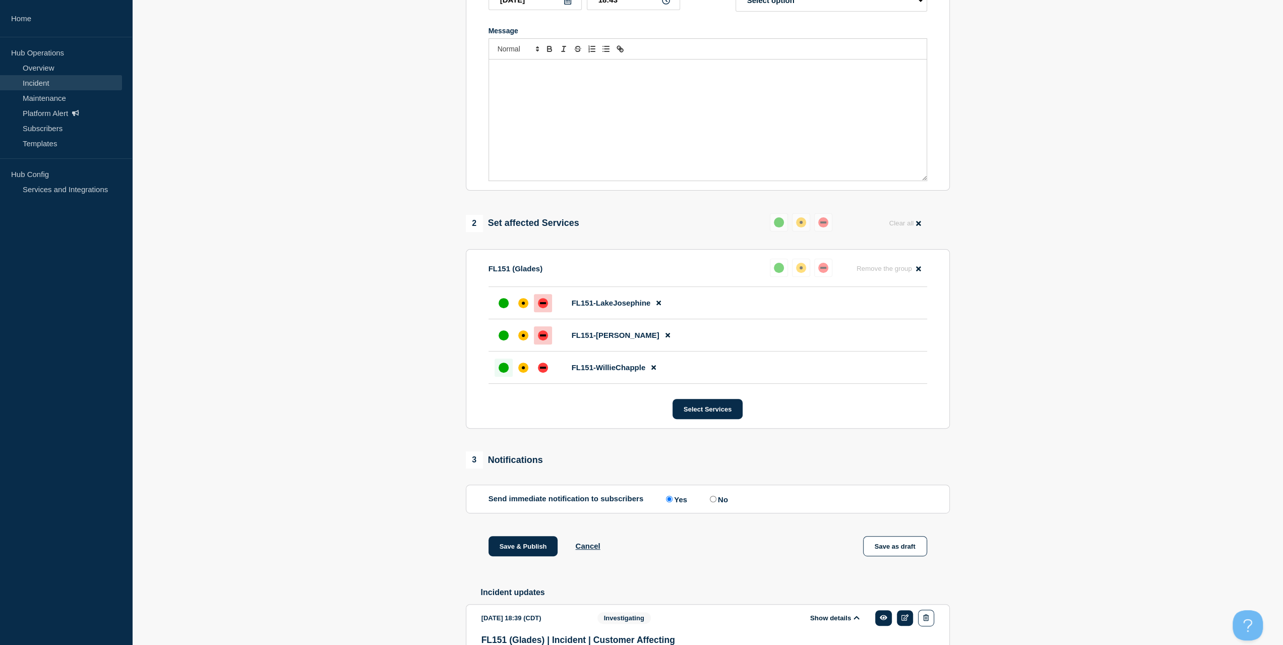
scroll to position [197, 0]
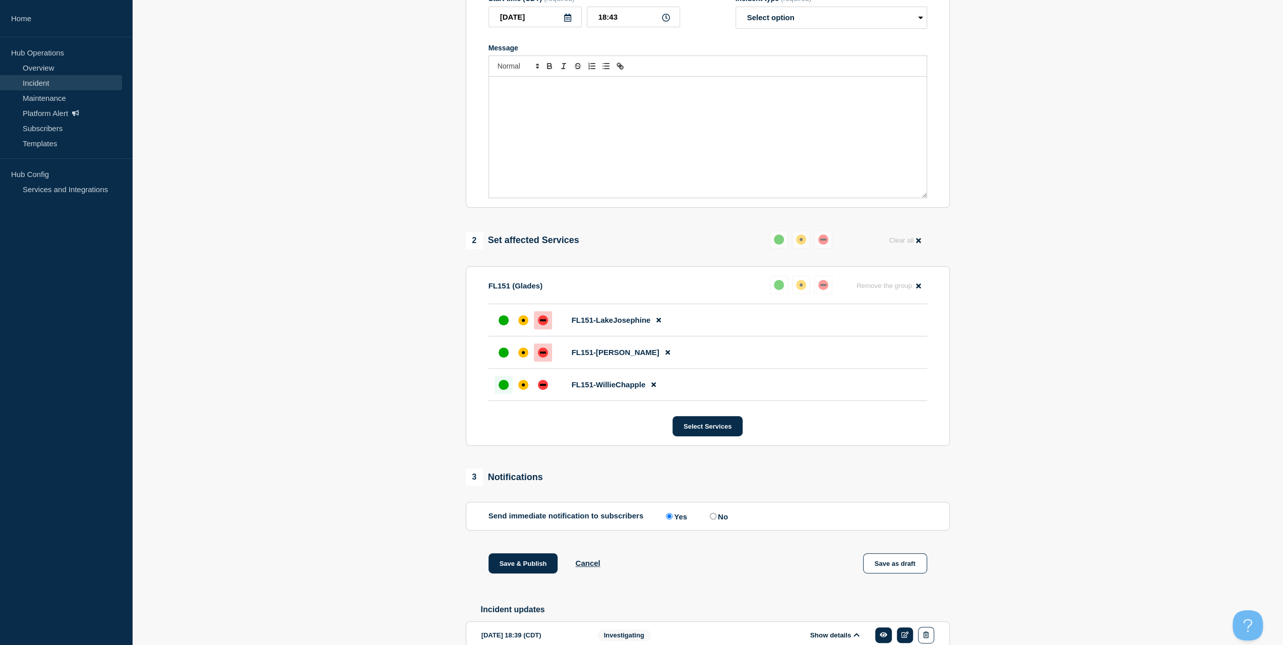
click at [575, 139] on div "Message" at bounding box center [707, 137] width 437 height 121
paste div "Message"
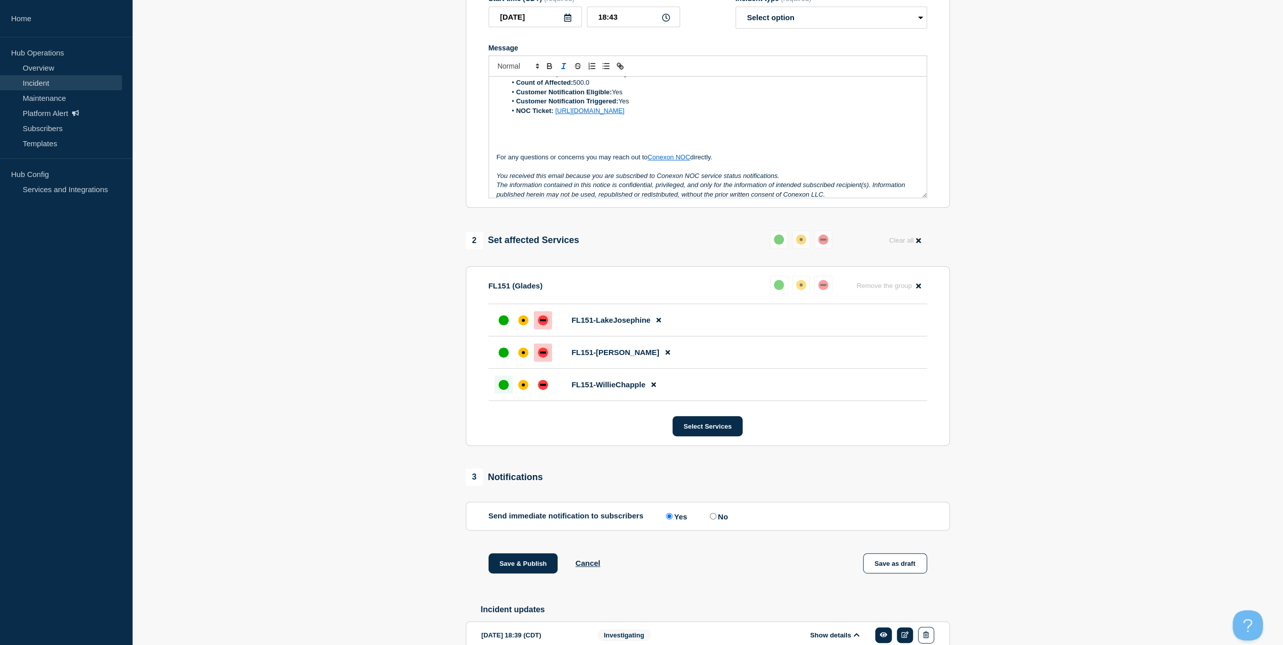
click at [633, 93] on li "Customer Notification Eligible: Yes" at bounding box center [712, 92] width 413 height 9
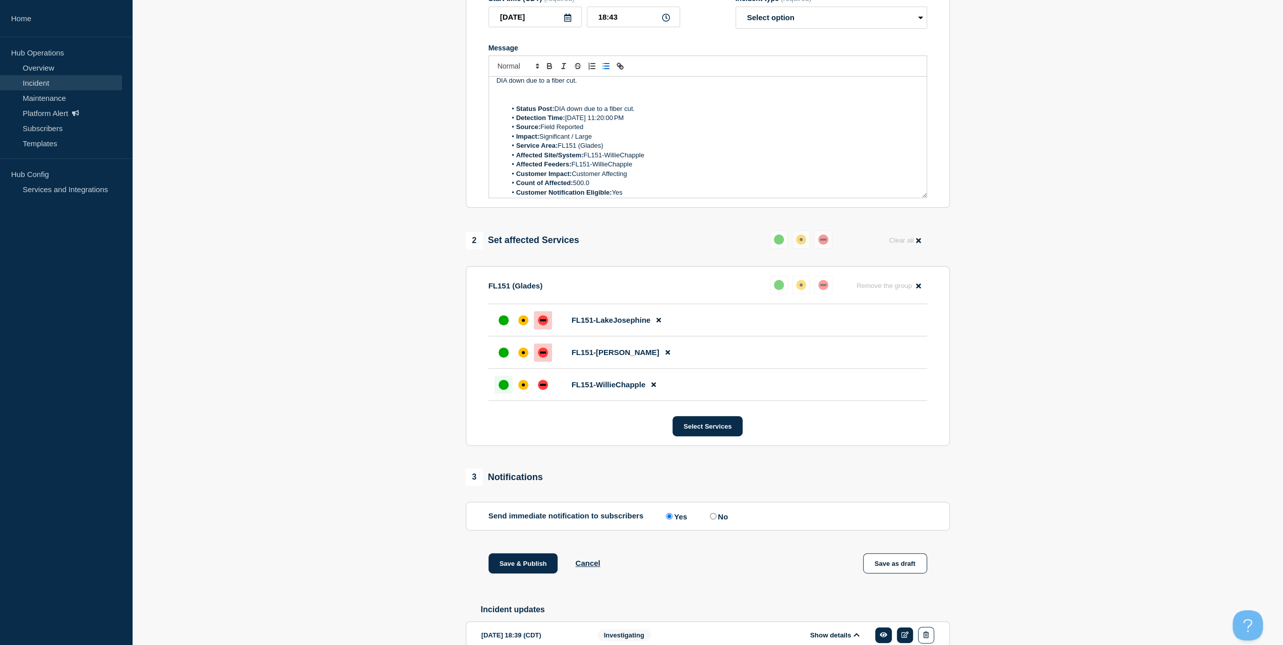
scroll to position [0, 0]
click at [613, 92] on p "DIA down due to a fiber cut." at bounding box center [707, 87] width 422 height 9
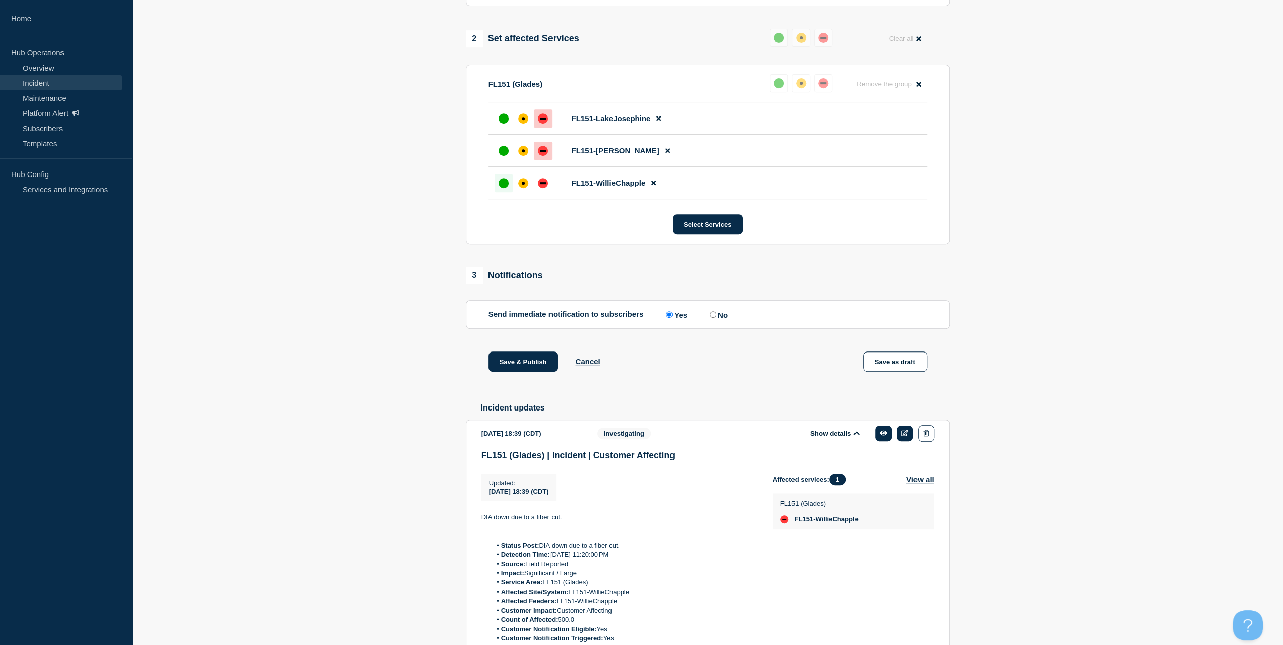
click at [504, 383] on div "Save & Publish Cancel Save as draft" at bounding box center [708, 373] width 484 height 45
click at [513, 362] on button "Save & Publish" at bounding box center [523, 361] width 70 height 20
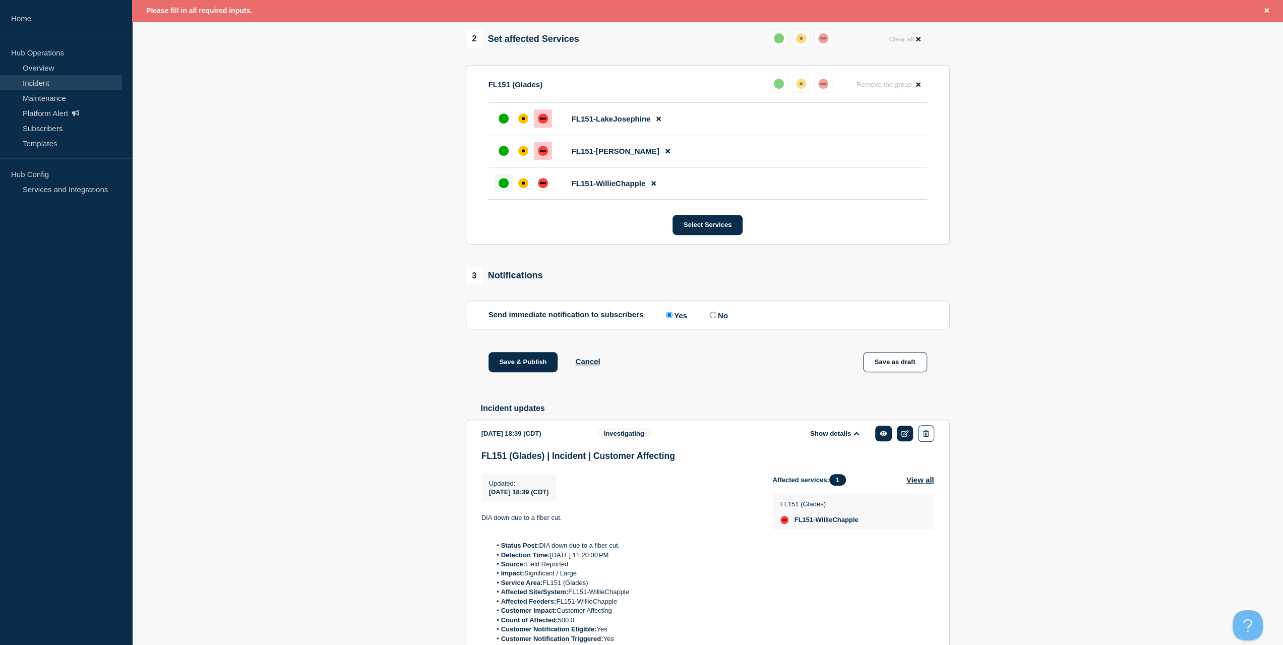
scroll to position [117, 0]
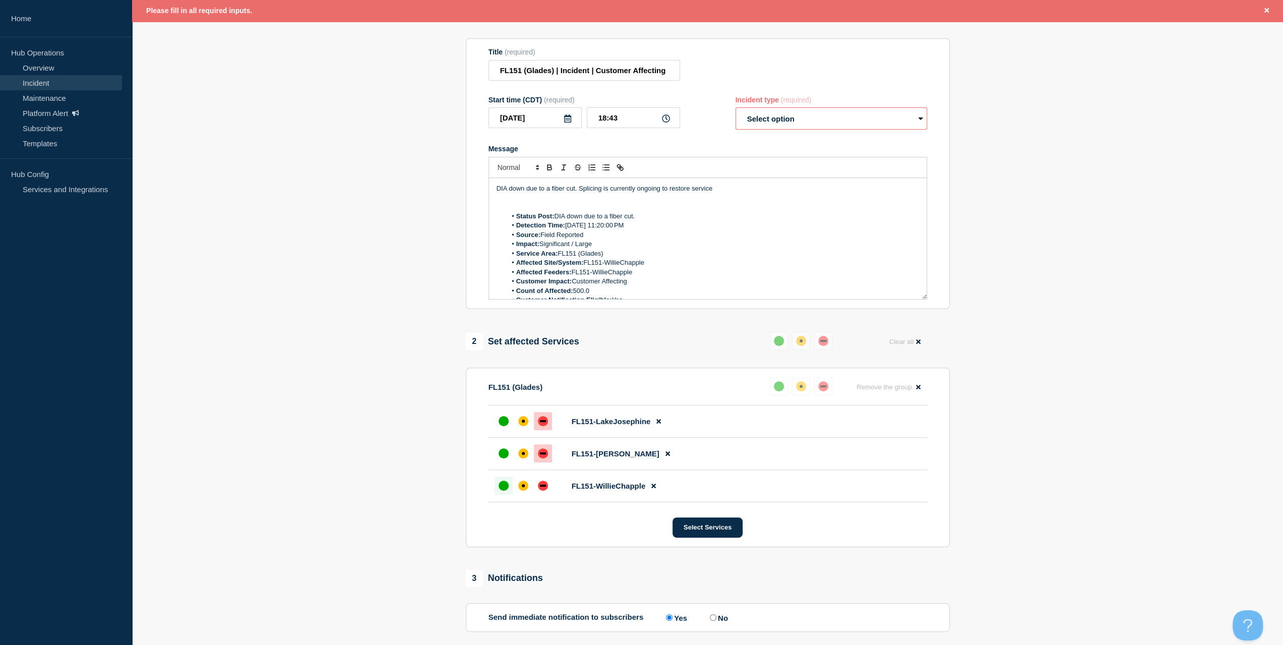
drag, startPoint x: 824, startPoint y: 115, endPoint x: 809, endPoint y: 130, distance: 21.0
click at [824, 115] on select "Select option Investigating Identified Monitoring Resolved" at bounding box center [831, 118] width 192 height 22
select select "identified"
click at [735, 112] on select "Select option Investigating Identified Monitoring Resolved" at bounding box center [831, 118] width 192 height 22
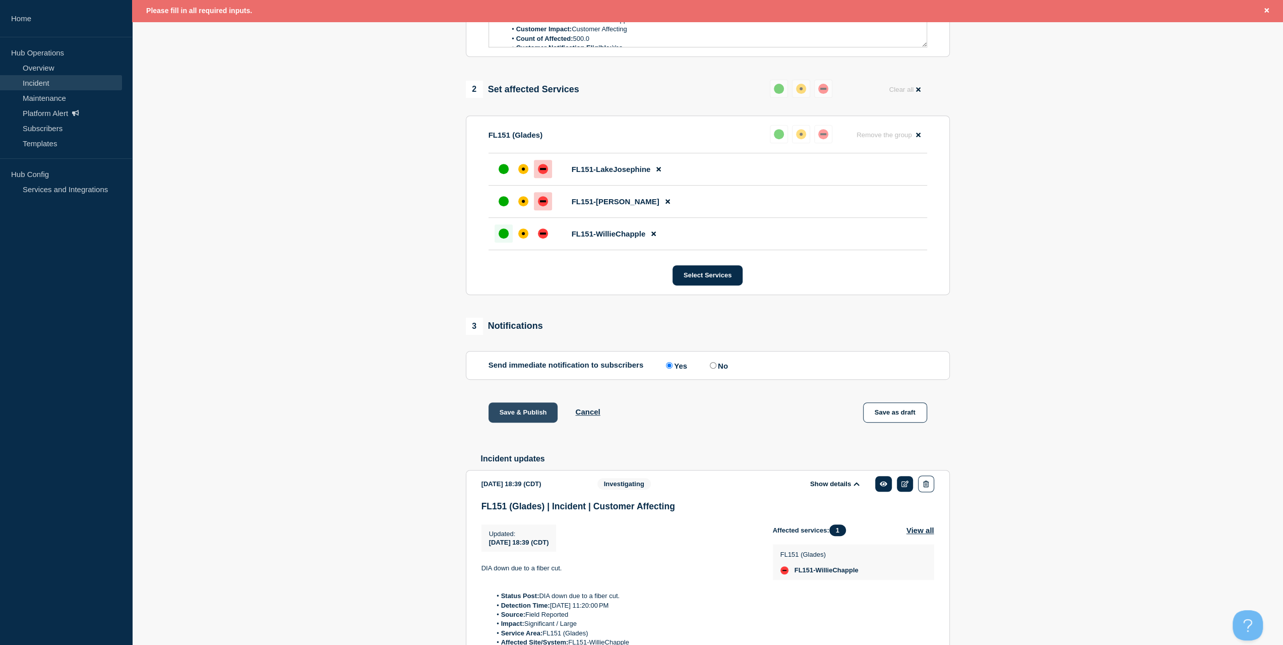
click at [535, 417] on button "Save & Publish" at bounding box center [523, 412] width 70 height 20
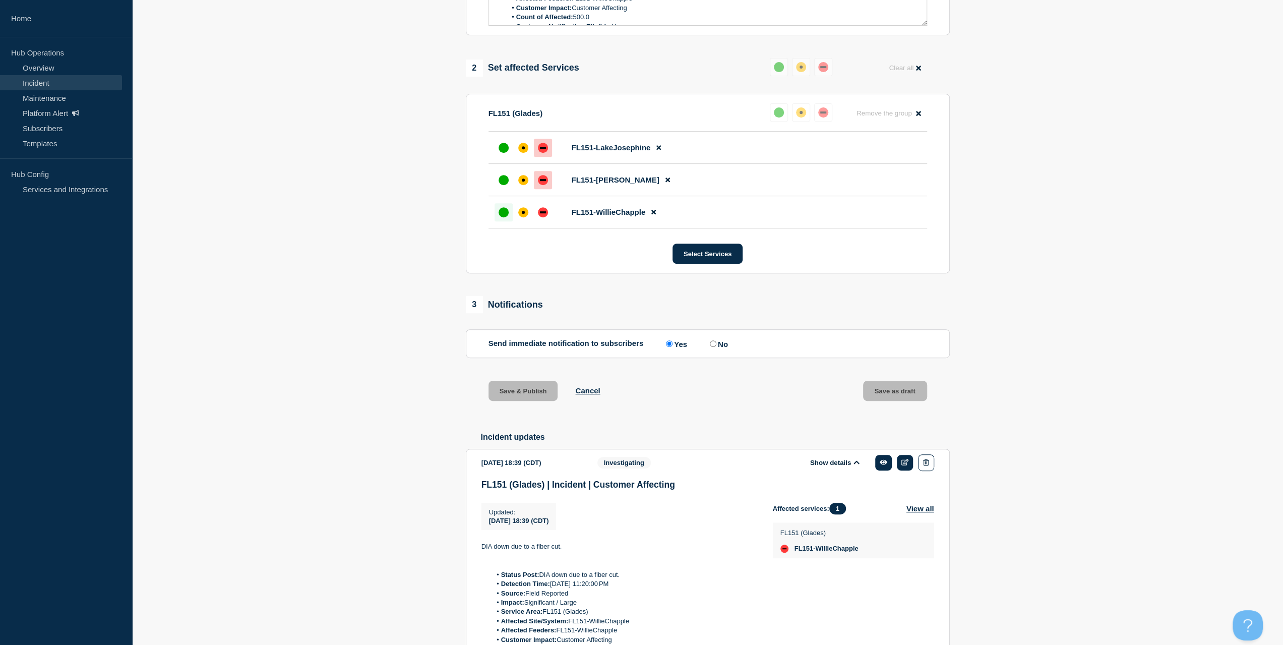
scroll to position [348, 0]
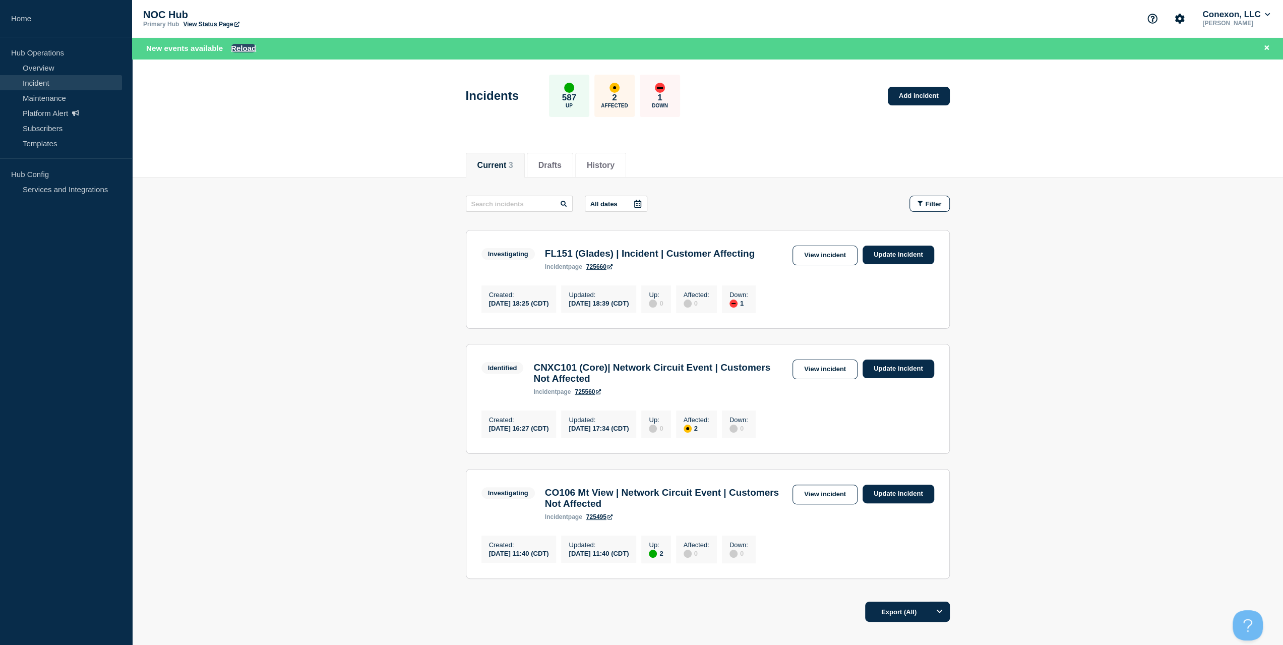
click at [246, 49] on button "Reload" at bounding box center [243, 48] width 25 height 9
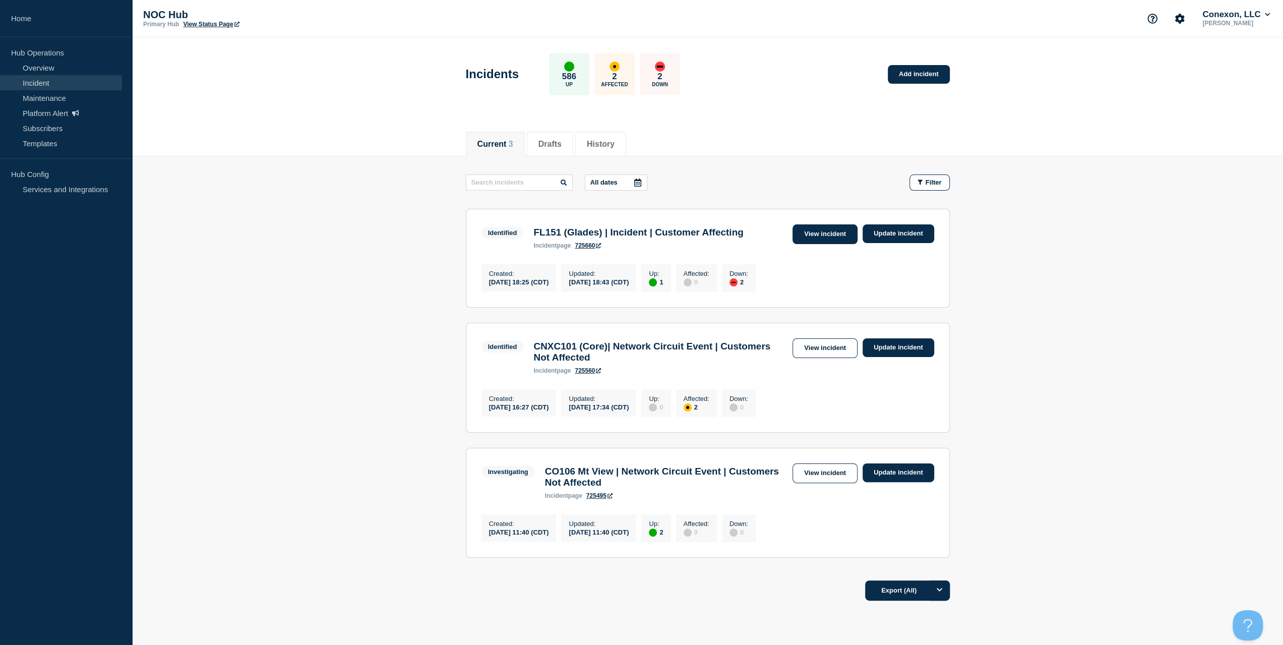
click at [823, 233] on link "View incident" at bounding box center [824, 234] width 65 height 20
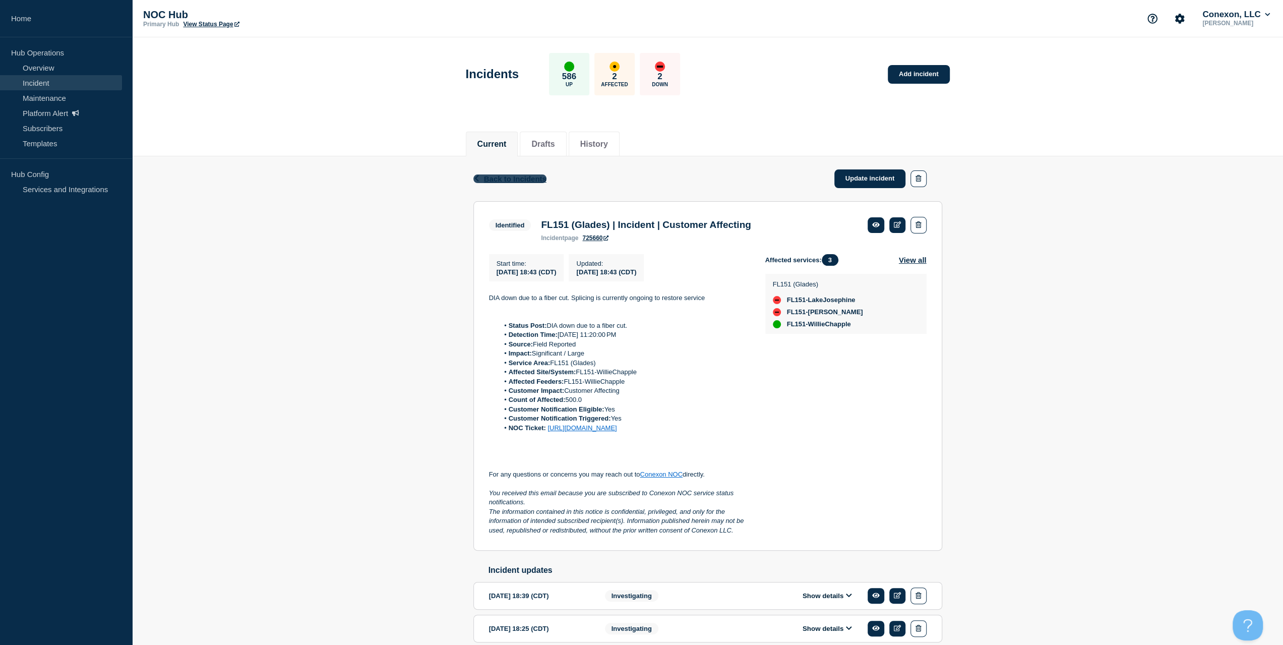
click at [509, 180] on span "Back to Incidents" at bounding box center [515, 178] width 62 height 9
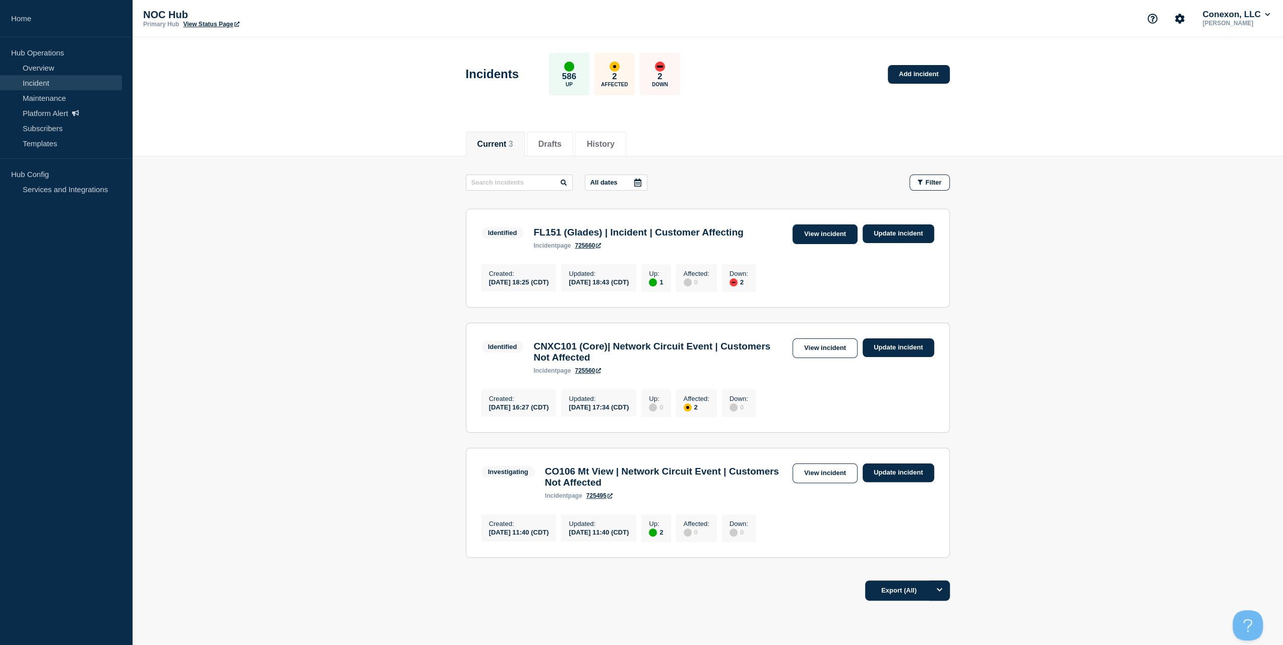
click at [834, 232] on link "View incident" at bounding box center [824, 234] width 65 height 20
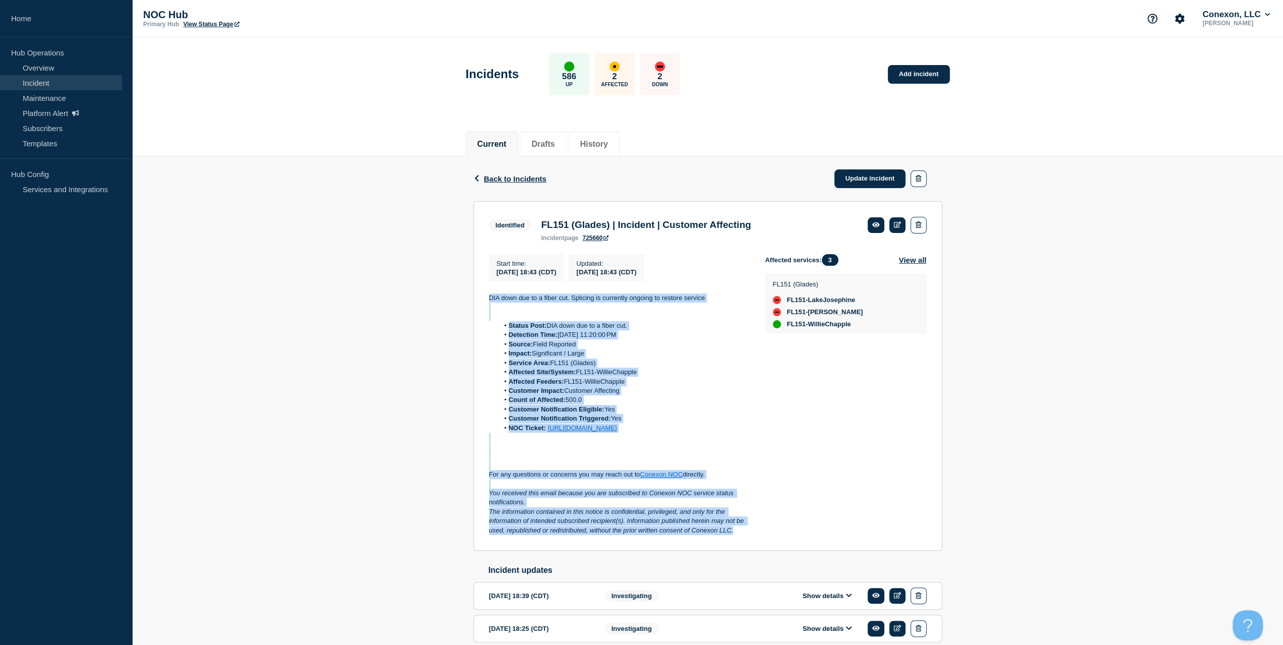
drag, startPoint x: 701, startPoint y: 520, endPoint x: 488, endPoint y: 296, distance: 309.1
click at [489, 296] on div "Start time : 2025-09-29 18:43 (CDT) Updated : 2025-09-29 18:43 (CDT) DIA down d…" at bounding box center [627, 394] width 276 height 281
click at [852, 172] on link "Update incident" at bounding box center [870, 178] width 72 height 19
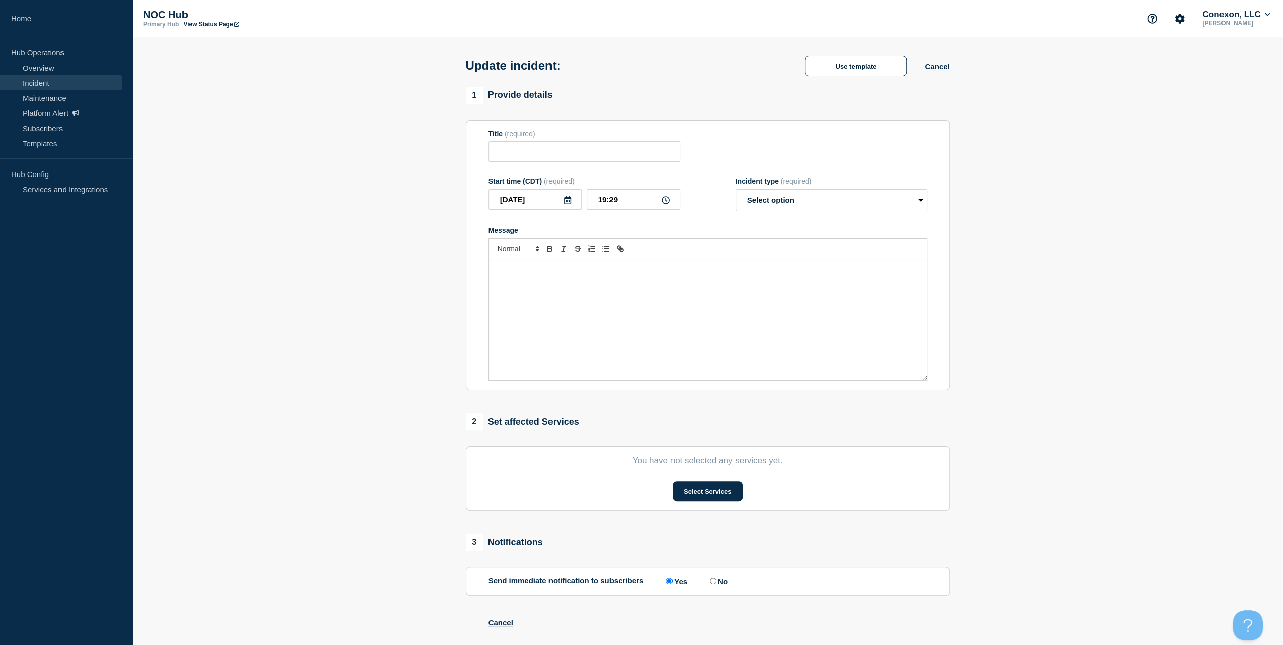
type input "FL151 (Glades) | Incident | Customer Affecting"
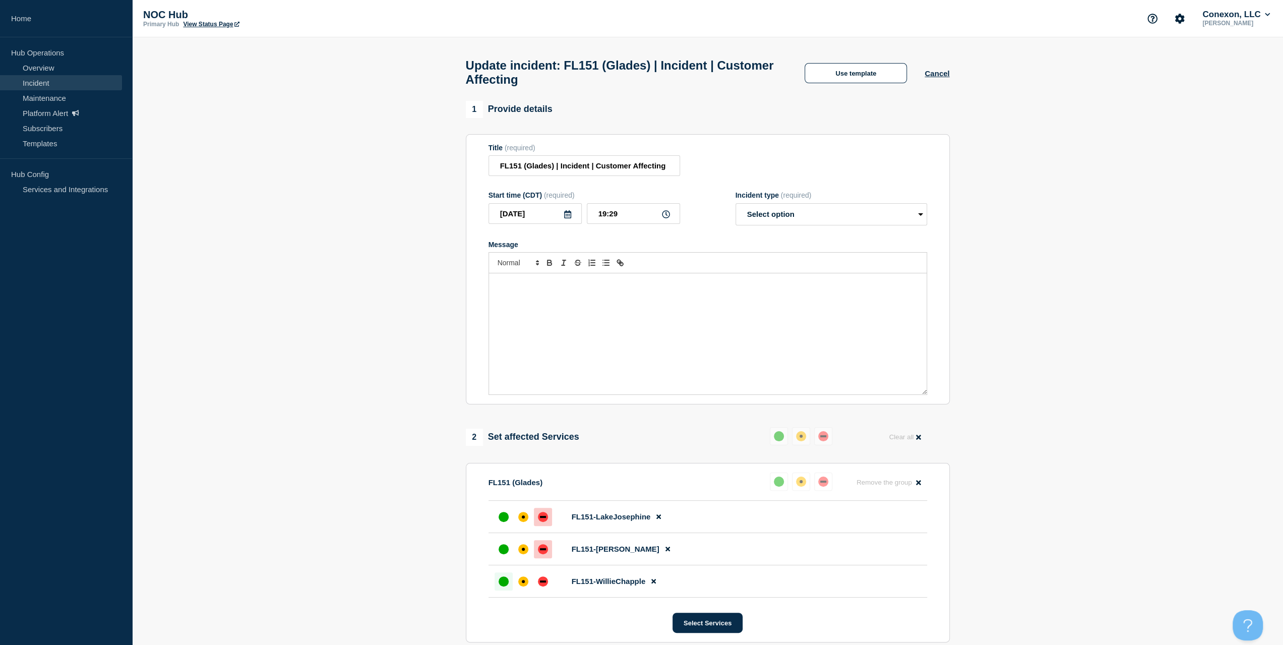
click at [714, 316] on div "Message" at bounding box center [707, 333] width 437 height 121
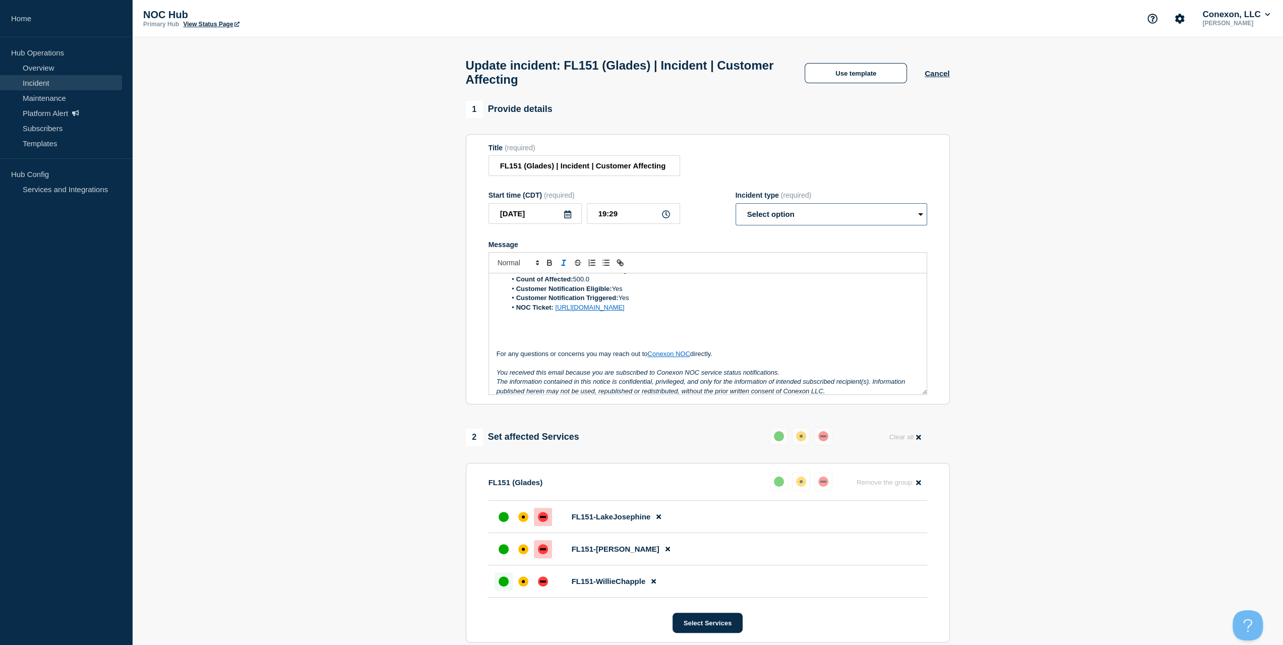
drag, startPoint x: 803, startPoint y: 216, endPoint x: 805, endPoint y: 230, distance: 13.7
click at [803, 217] on select "Select option Investigating Identified Monitoring Resolved" at bounding box center [831, 214] width 192 height 22
select select "resolved"
click at [735, 208] on select "Select option Investigating Identified Monitoring Resolved" at bounding box center [831, 214] width 192 height 22
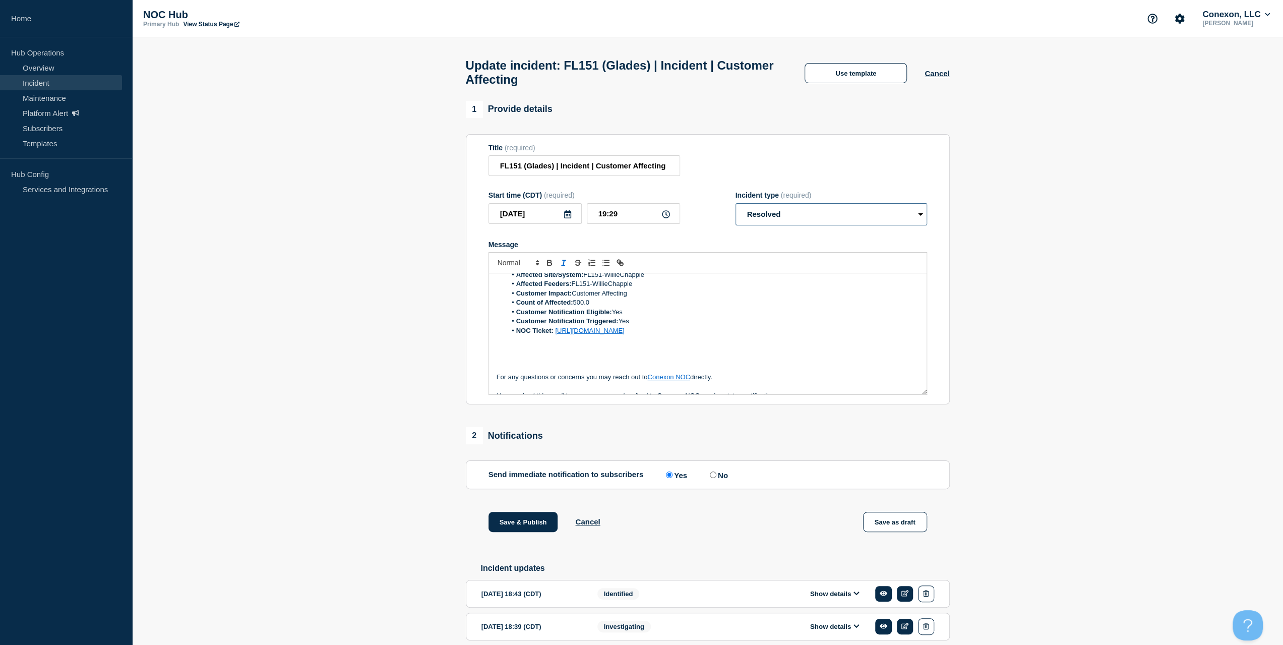
scroll to position [0, 0]
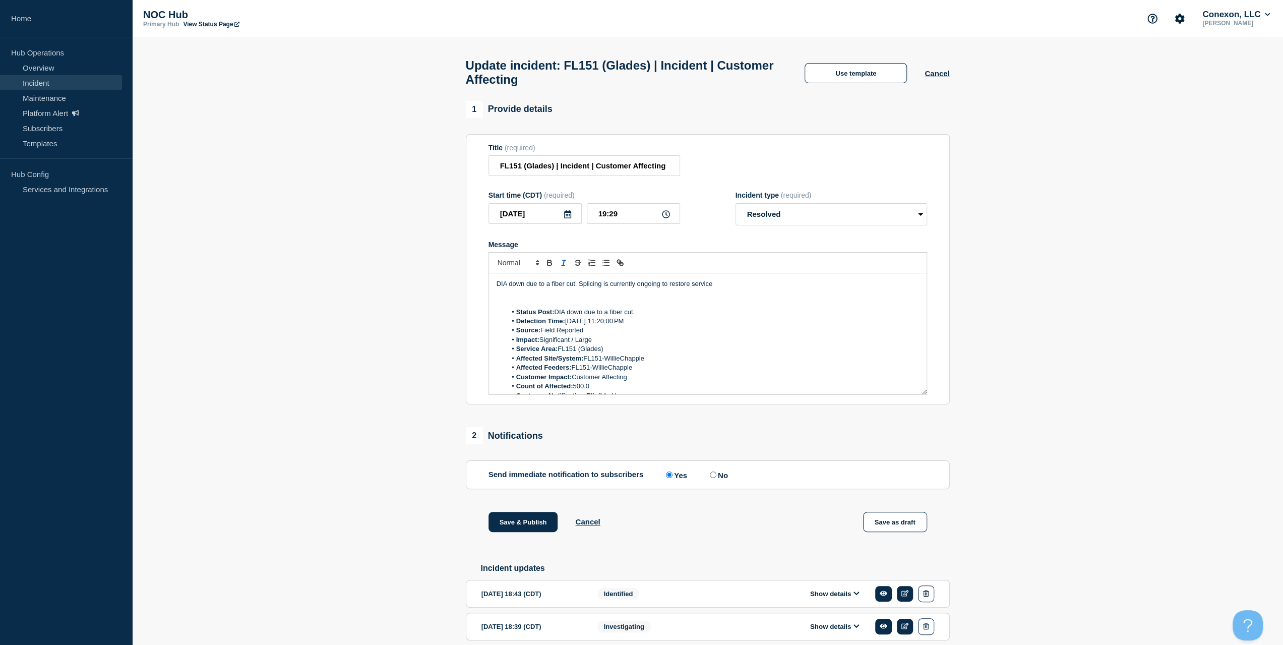
click at [604, 391] on li "Count of Affected: 500.0" at bounding box center [712, 386] width 413 height 9
drag, startPoint x: 770, startPoint y: 291, endPoint x: 463, endPoint y: 289, distance: 306.9
click at [463, 289] on div "1 Provide details Title (required) FL151 (Glades) | Incident | Customer Affecti…" at bounding box center [707, 419] width 495 height 637
drag, startPoint x: 811, startPoint y: 296, endPoint x: 599, endPoint y: 293, distance: 212.2
click at [599, 293] on div "Splicers have completed splicing but we are still seeing issues here. We are se…" at bounding box center [707, 333] width 437 height 121
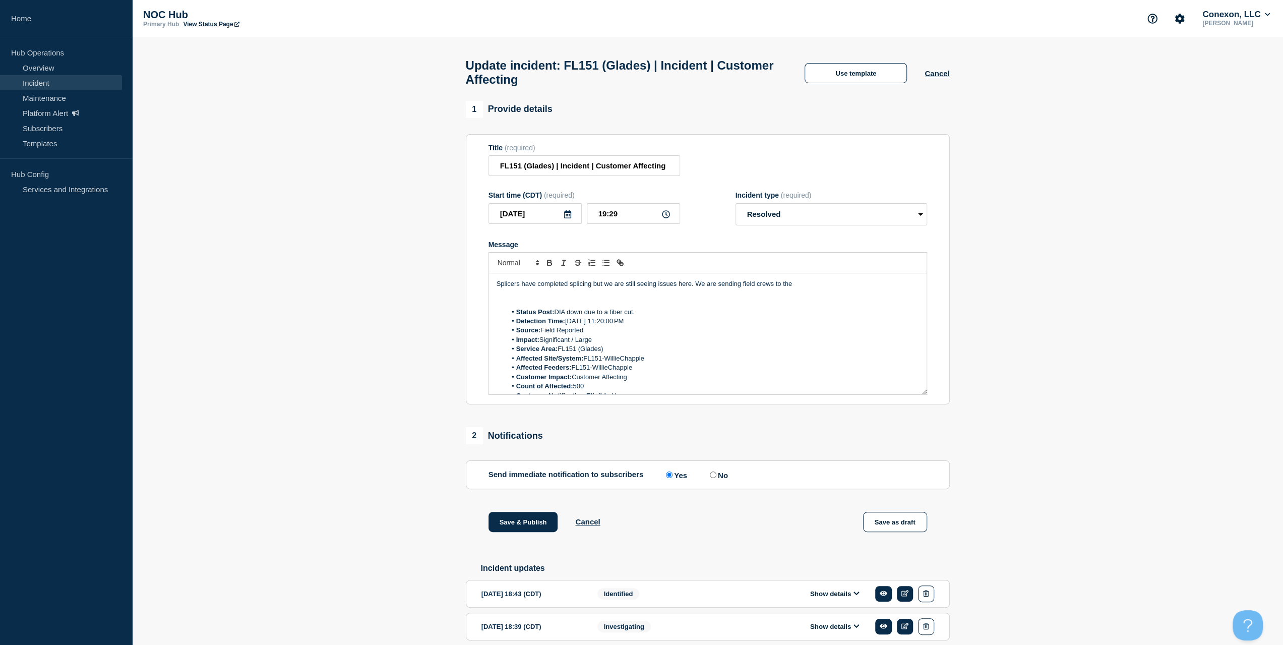
click at [747, 297] on p "Message" at bounding box center [707, 293] width 422 height 9
drag, startPoint x: 803, startPoint y: 291, endPoint x: 593, endPoint y: 291, distance: 209.7
click at [593, 288] on p "Splicers have completed splicing but we are still seeing issues here. We are se…" at bounding box center [707, 283] width 422 height 9
click at [788, 205] on div "Incident type (required) Select option Investigating Identified Monitoring Reso…" at bounding box center [831, 208] width 192 height 34
click at [787, 209] on select "Select option Investigating Identified Monitoring Resolved" at bounding box center [831, 214] width 192 height 22
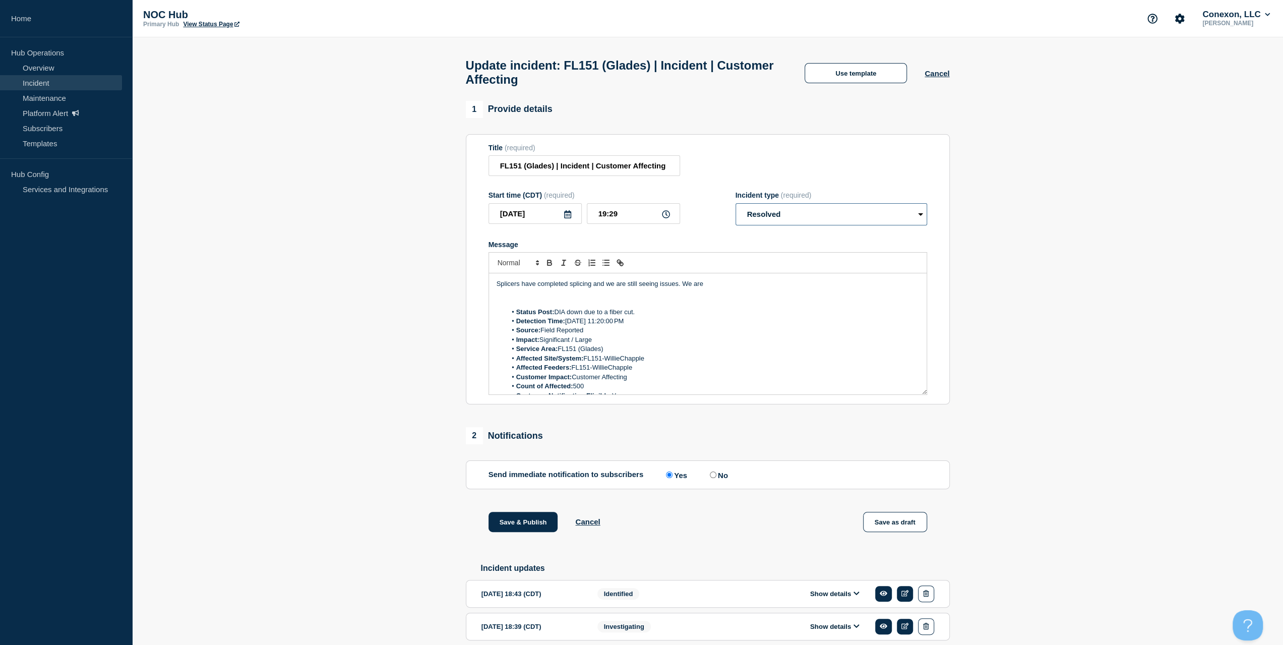
select select "monitoring"
click at [735, 208] on select "Select option Investigating Identified Monitoring Resolved" at bounding box center [831, 214] width 192 height 22
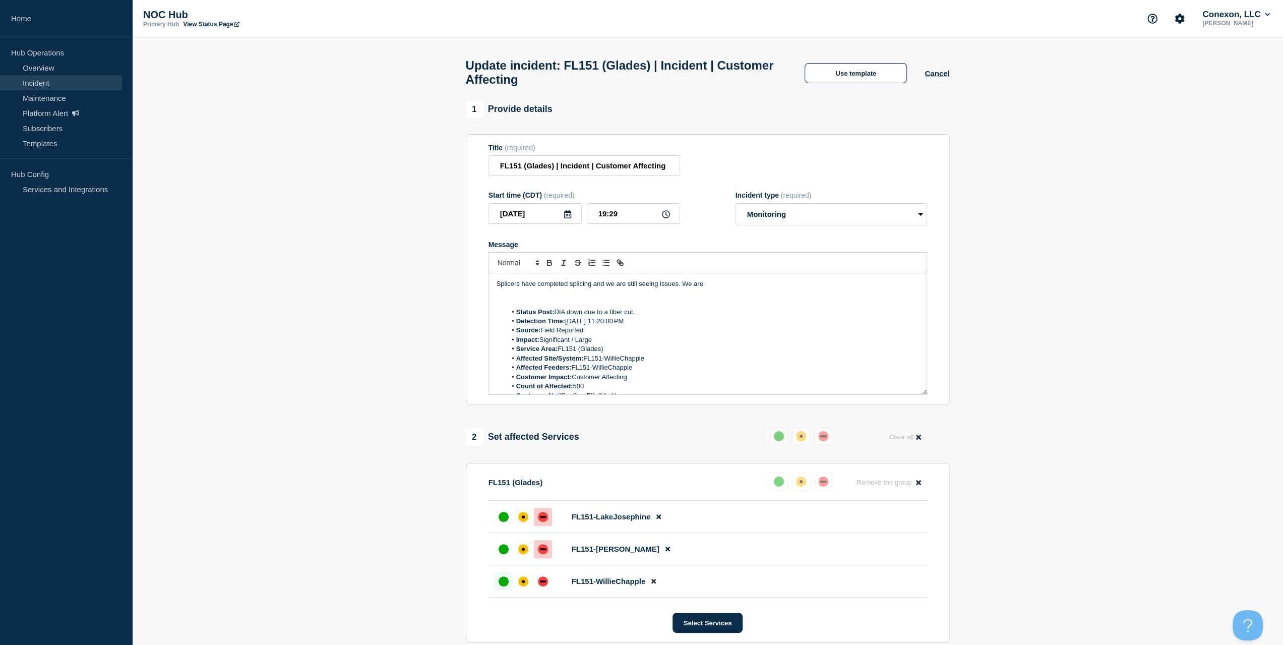
drag, startPoint x: 731, startPoint y: 294, endPoint x: 724, endPoint y: 293, distance: 7.2
click at [724, 293] on div "Splicers have completed splicing and we are still seeing issues. We are Status …" at bounding box center [707, 333] width 437 height 121
click at [724, 288] on p "Splicers have completed splicing and we are still seeing issues. We are" at bounding box center [707, 283] width 422 height 9
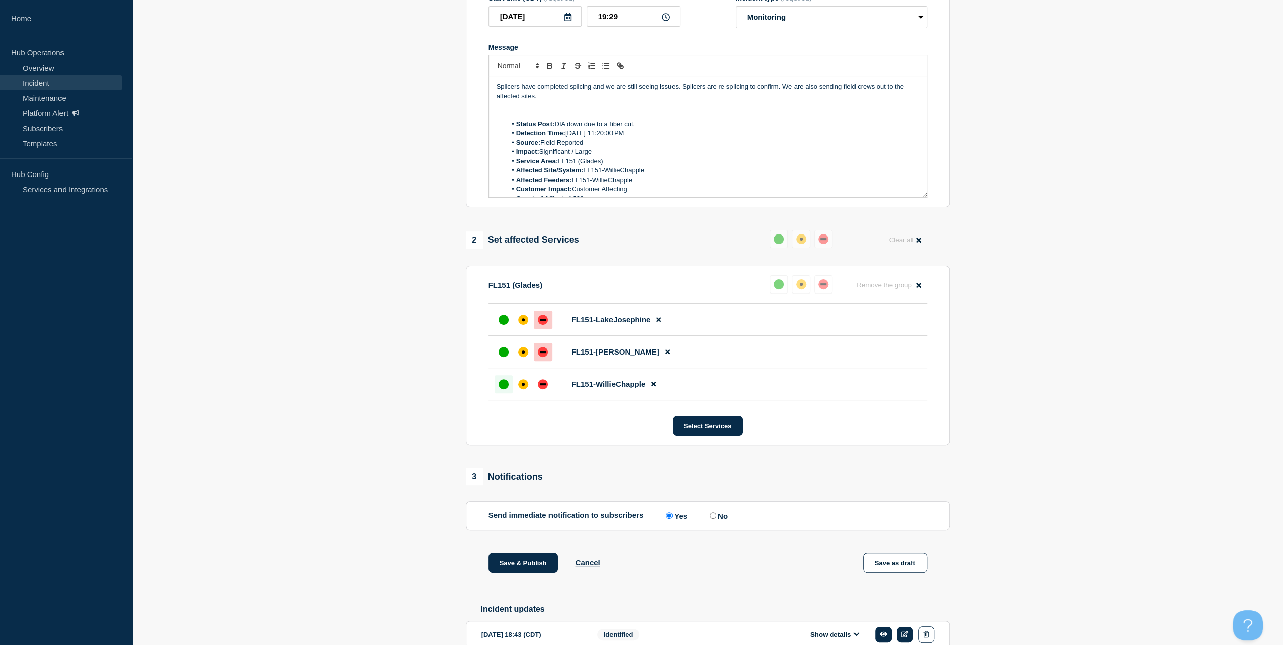
scroll to position [202, 0]
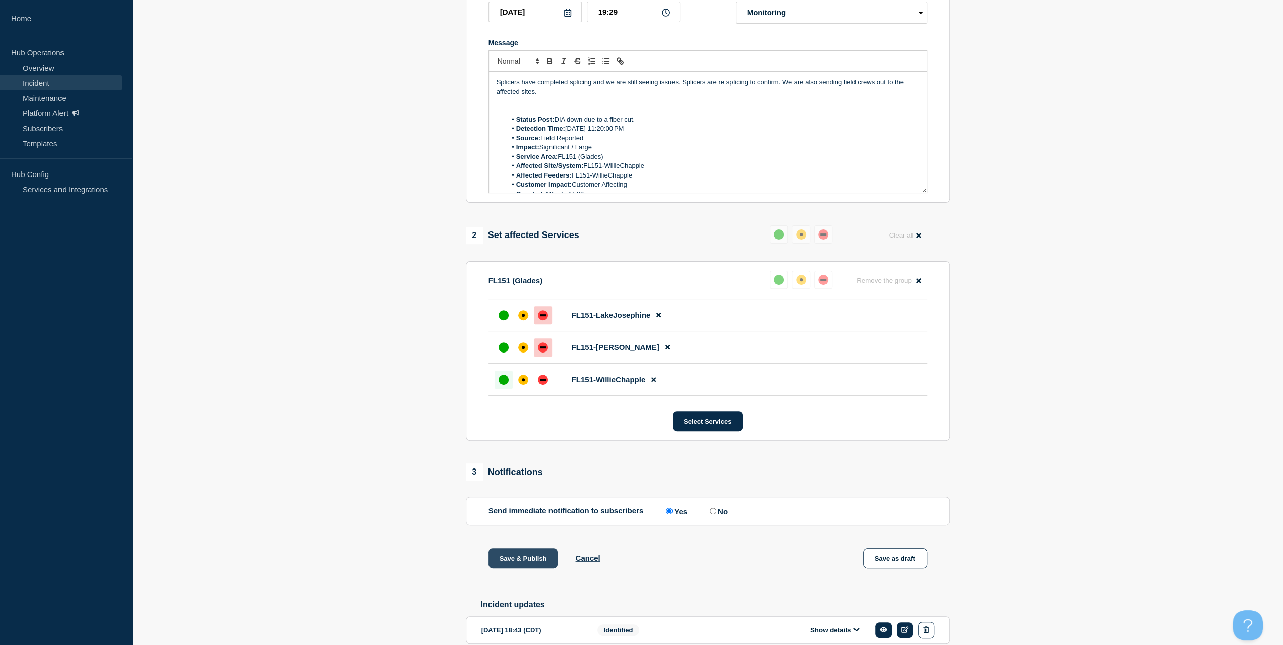
click at [528, 561] on button "Save & Publish" at bounding box center [523, 558] width 70 height 20
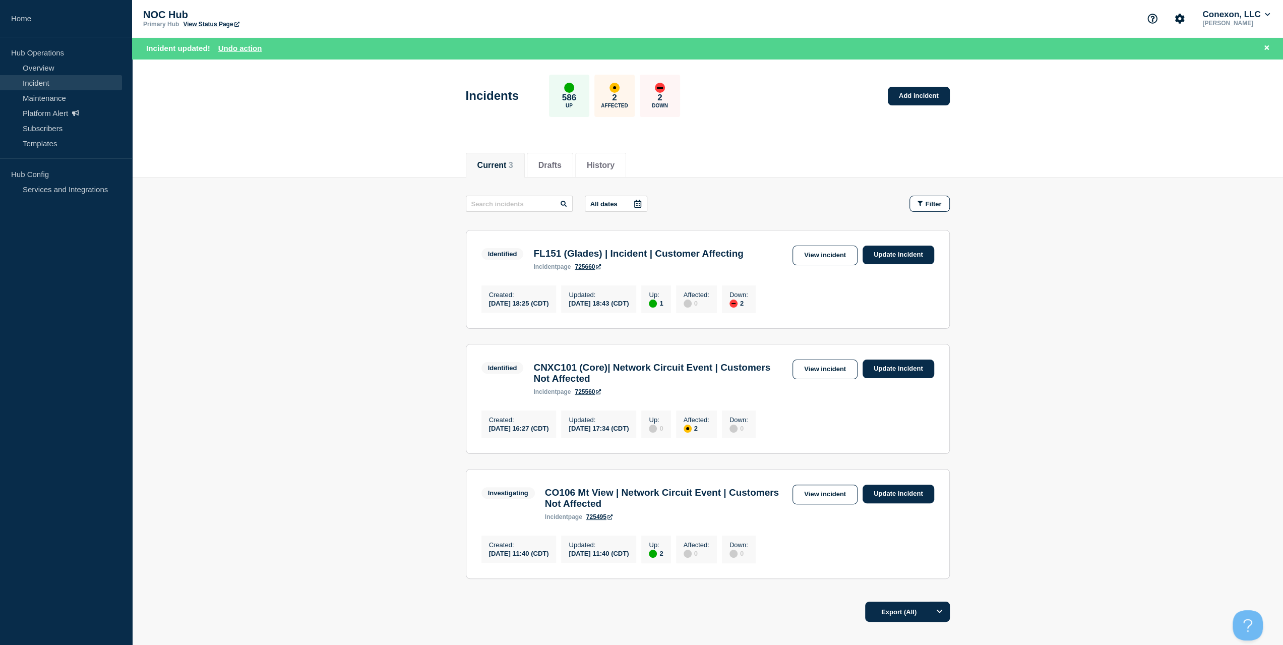
click at [834, 504] on link "View incident" at bounding box center [824, 494] width 65 height 20
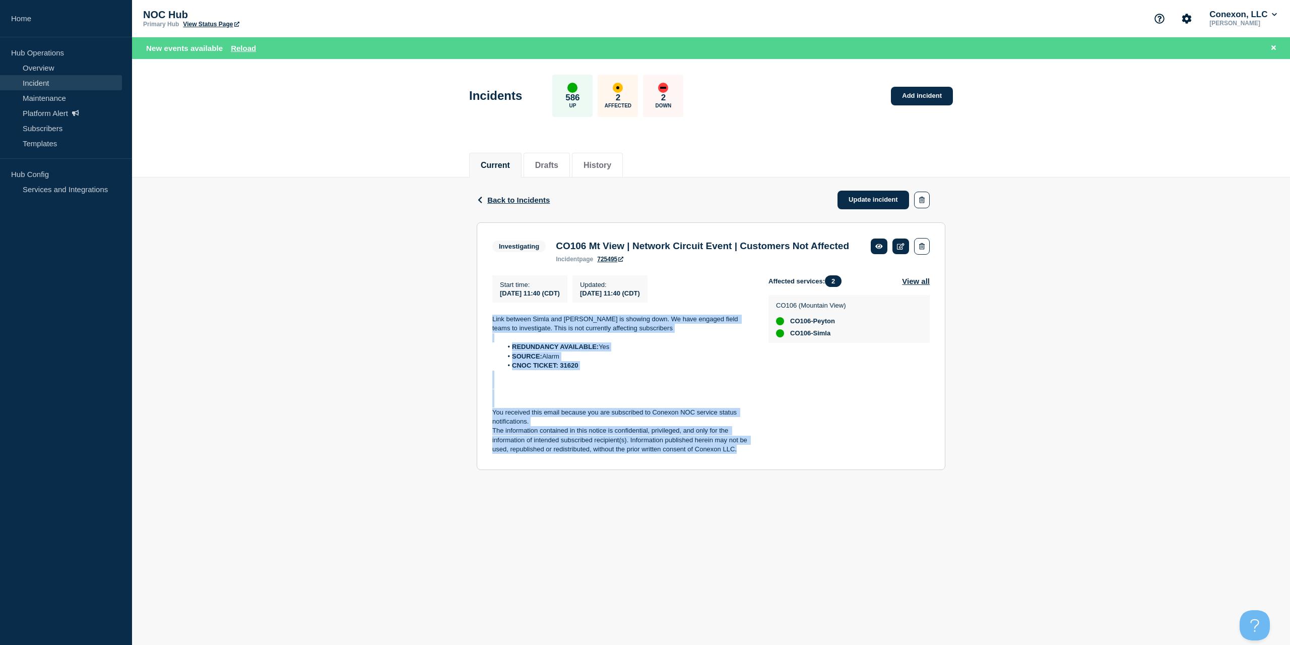
drag, startPoint x: 632, startPoint y: 400, endPoint x: 479, endPoint y: 328, distance: 169.3
click at [479, 328] on section "Investigating CO106 Mt View | Network Circuit Event | Customers Not Affected in…" at bounding box center [711, 345] width 469 height 247
copy div "Link between Simla and Peyton is showing down. We have engaged field teams to i…"
click at [884, 193] on link "Update incident" at bounding box center [874, 200] width 72 height 19
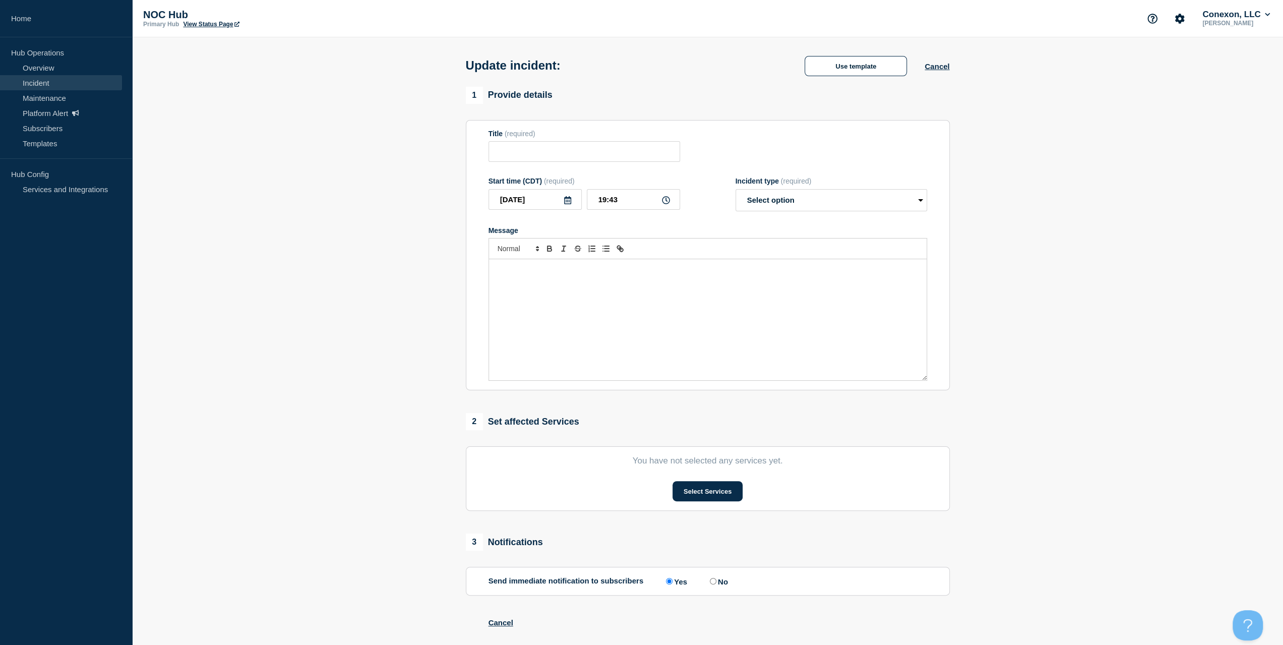
click at [605, 322] on div "Message" at bounding box center [707, 319] width 437 height 121
type input "CO106 Mt View | Network Circuit Event | Customers Not Affected"
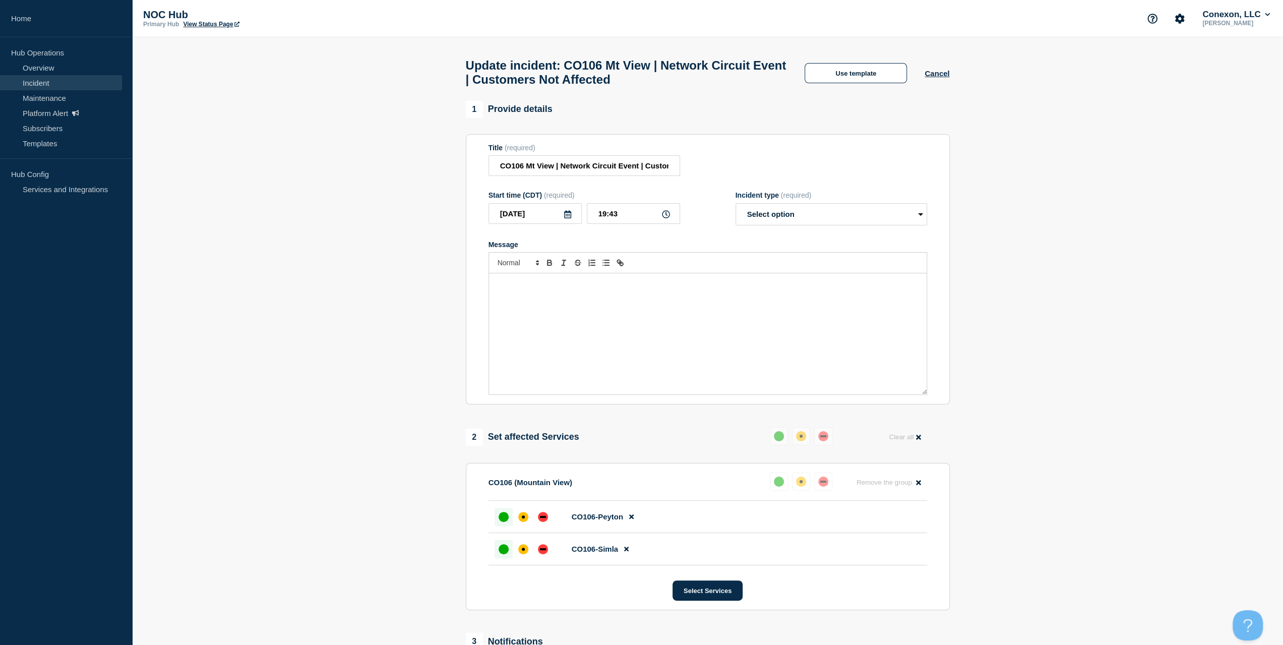
drag, startPoint x: 806, startPoint y: 181, endPoint x: 785, endPoint y: 210, distance: 35.7
click at [806, 181] on form "Title (required) CO106 Mt View | Network Circuit Event | Customers Not Affected…" at bounding box center [707, 270] width 438 height 252
drag, startPoint x: 785, startPoint y: 210, endPoint x: 775, endPoint y: 224, distance: 16.6
click at [784, 210] on select "Select option Investigating Identified Monitoring Resolved" at bounding box center [831, 214] width 192 height 22
click at [665, 313] on div "Message" at bounding box center [707, 333] width 437 height 121
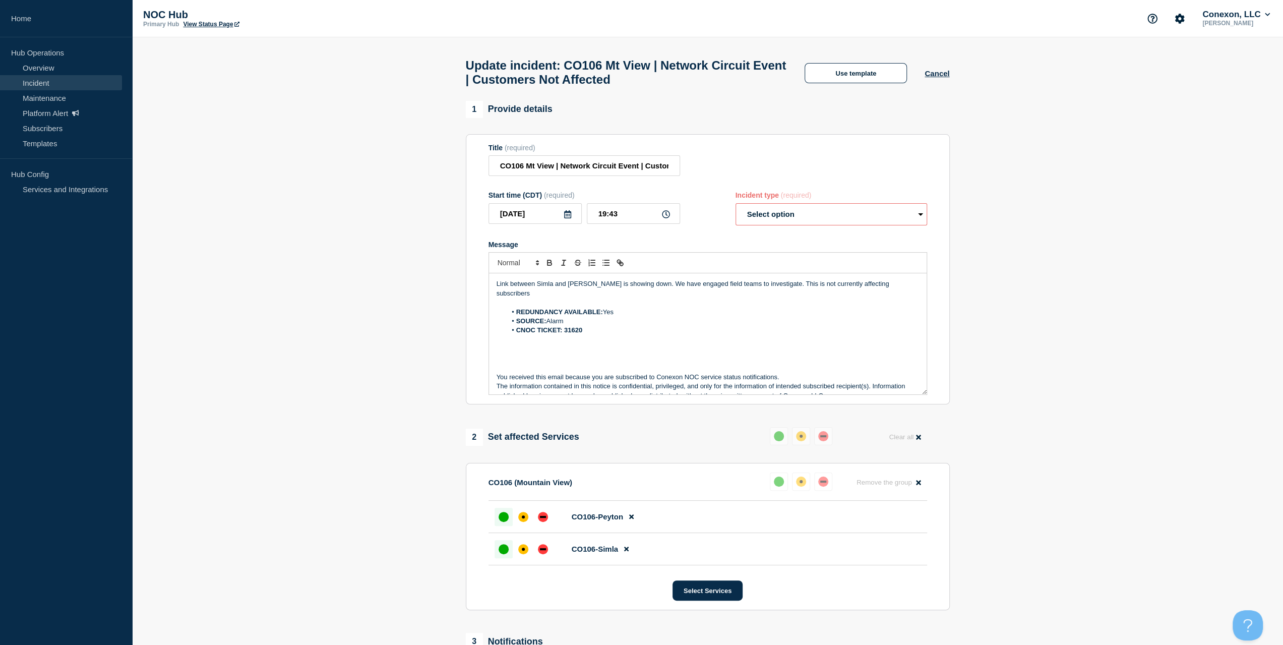
click at [819, 225] on select "Select option Investigating Identified Monitoring Resolved" at bounding box center [831, 214] width 192 height 22
click at [826, 218] on select "Select option Investigating Identified Monitoring Resolved" at bounding box center [831, 214] width 192 height 22
select select "monitoring"
click at [735, 208] on select "Select option Investigating Identified Monitoring Resolved" at bounding box center [831, 214] width 192 height 22
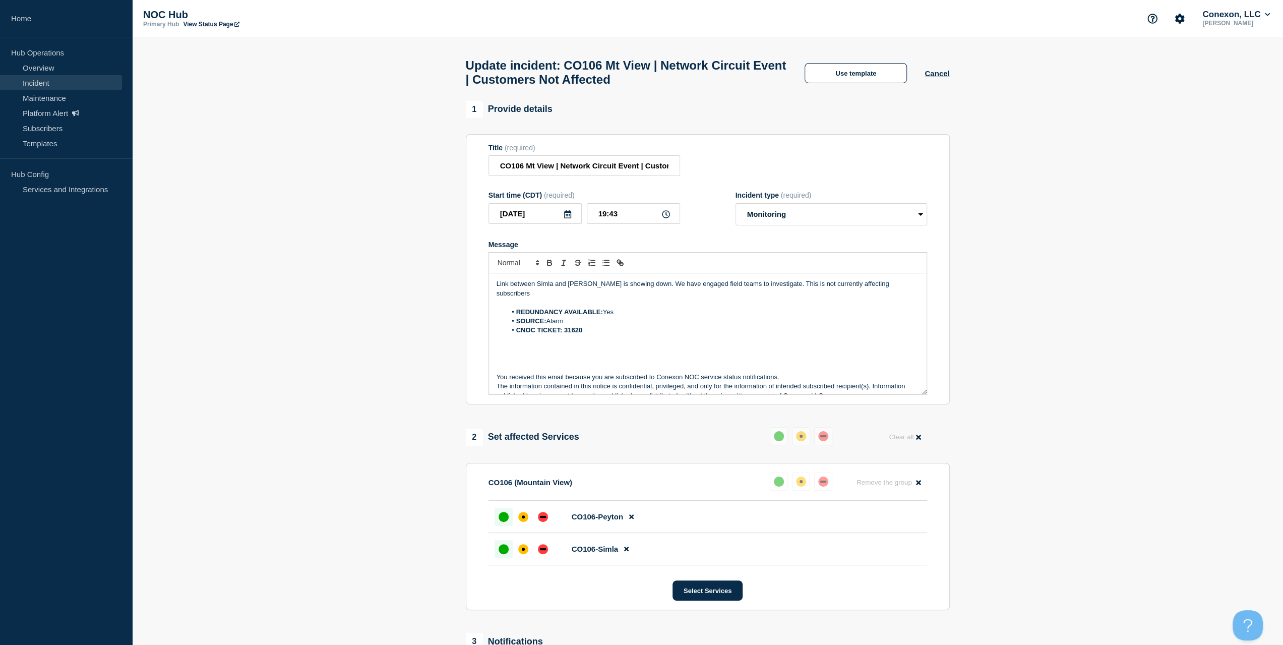
click at [594, 292] on p "Link between Simla and Peyton is showing down. We have engaged field teams to i…" at bounding box center [707, 288] width 422 height 19
drag, startPoint x: 893, startPoint y: 291, endPoint x: 416, endPoint y: 283, distance: 477.4
click at [416, 283] on section "1 Provide details Title (required) CO106 Mt View | Network Circuit Event | Cust…" at bounding box center [707, 473] width 1151 height 744
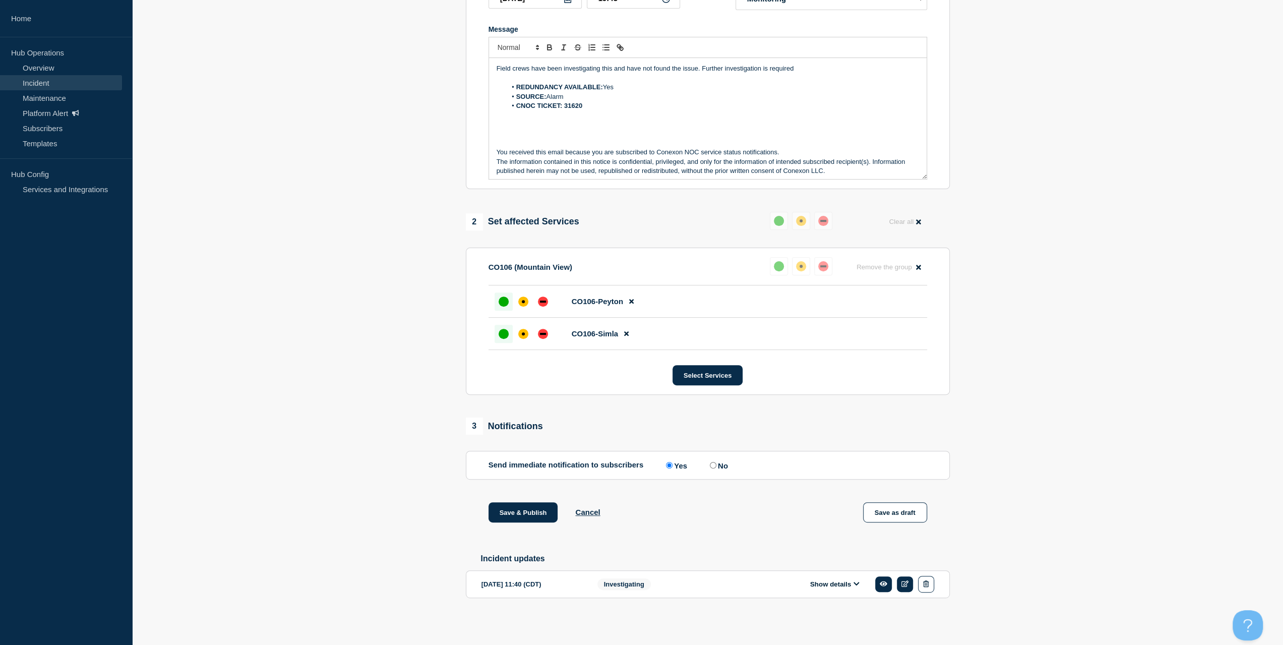
scroll to position [221, 0]
click at [517, 508] on button "Save & Publish" at bounding box center [523, 512] width 70 height 20
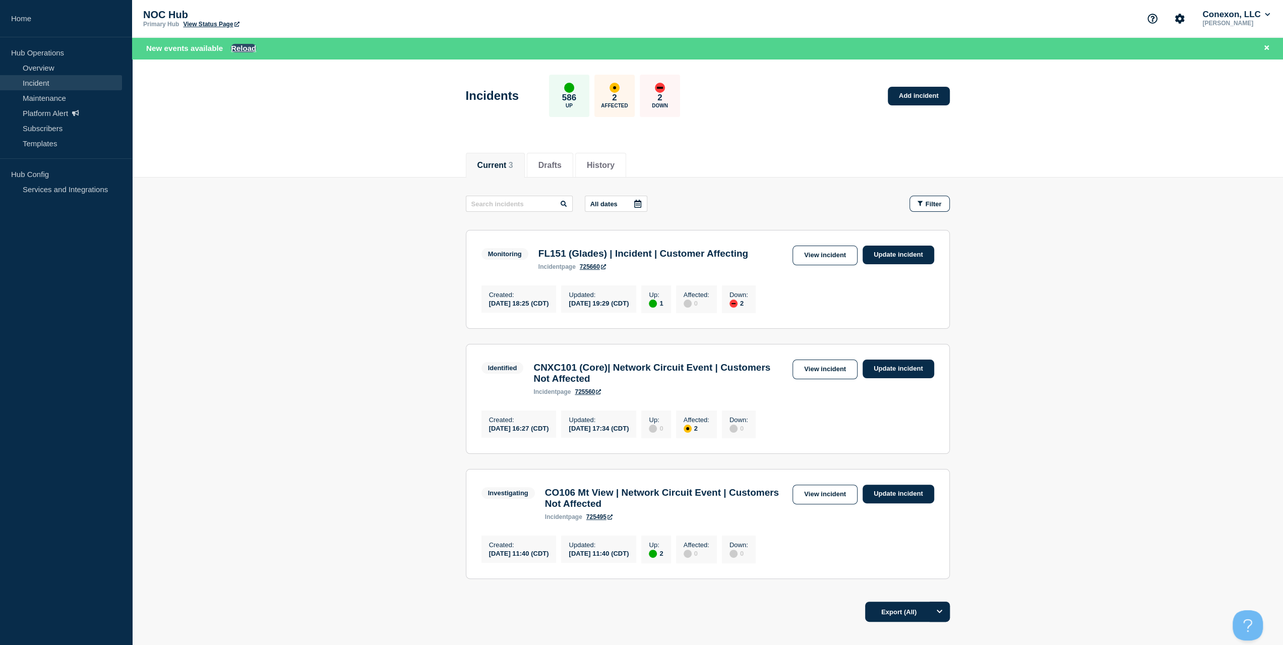
click at [250, 48] on button "Reload" at bounding box center [243, 48] width 25 height 9
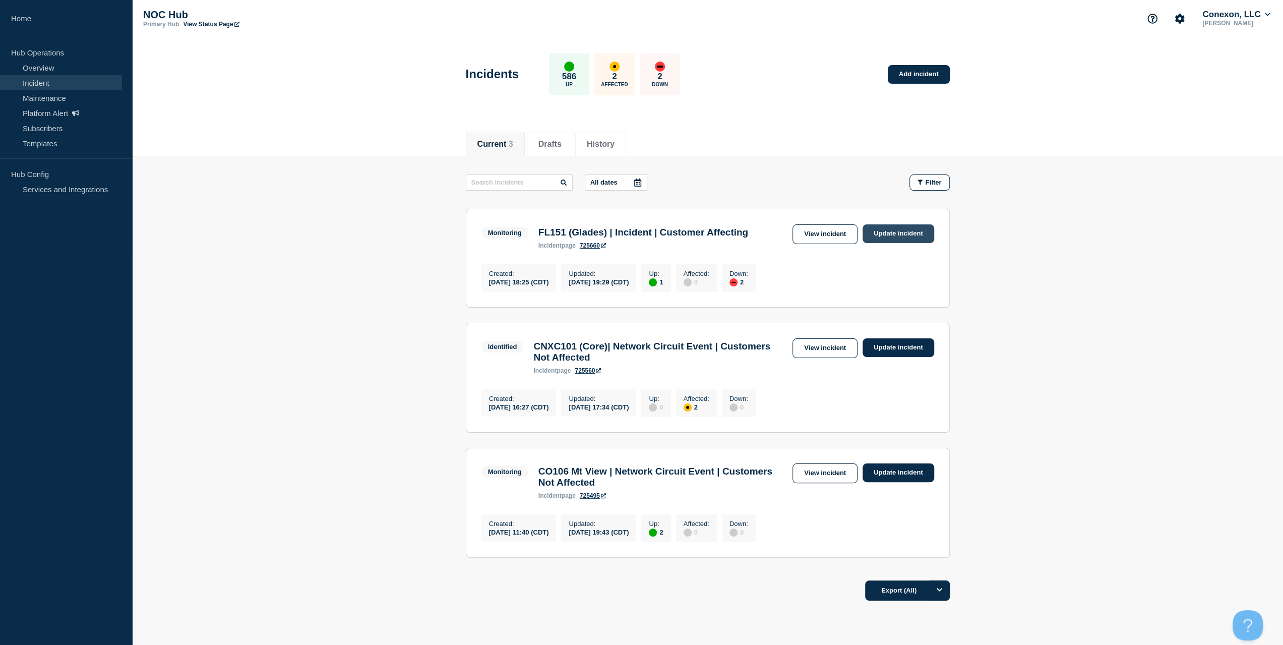
click at [892, 235] on link "Update incident" at bounding box center [898, 233] width 72 height 19
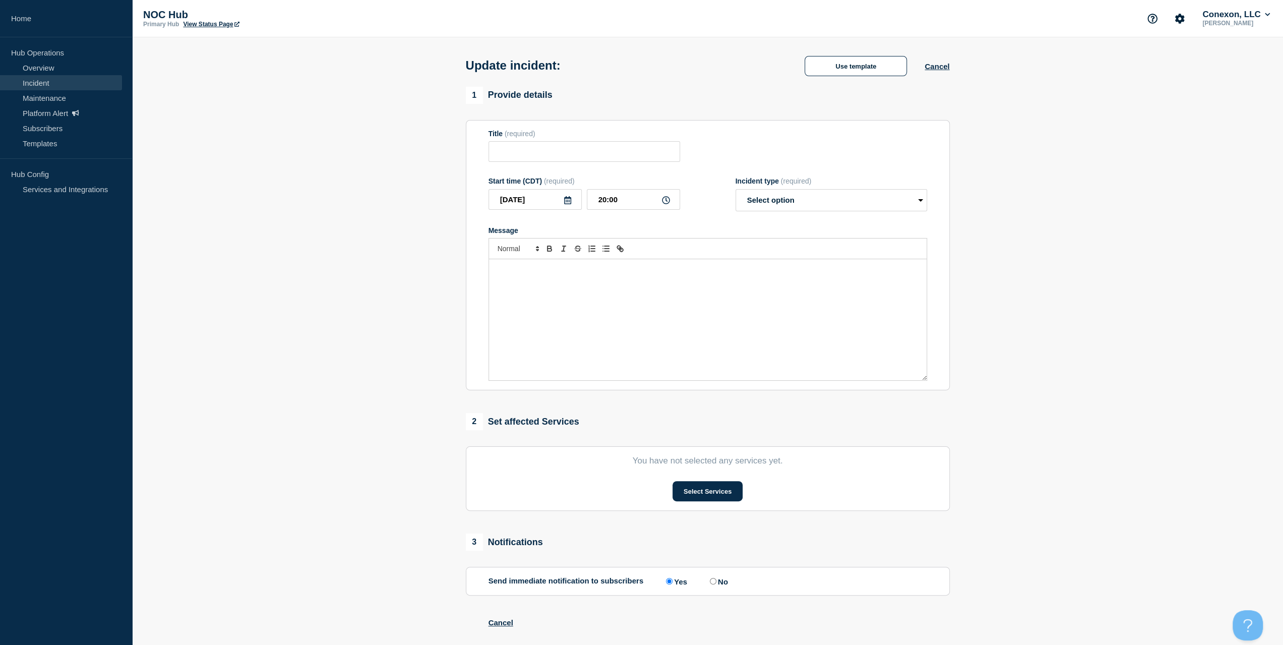
type input "FL151 (Glades) | Incident | Customer Affecting"
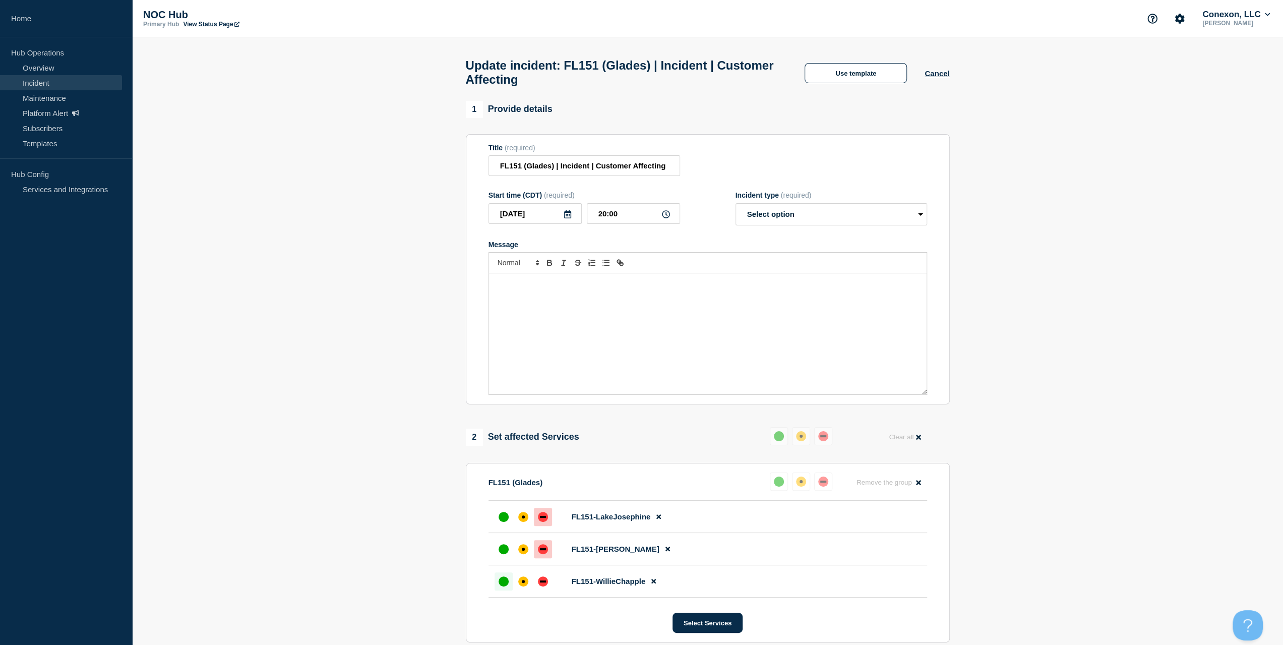
click at [771, 199] on div "Incident type (required)" at bounding box center [831, 195] width 192 height 8
click at [766, 219] on select "Select option Investigating Identified Monitoring Resolved" at bounding box center [831, 214] width 192 height 22
select select "resolved"
click at [735, 208] on select "Select option Investigating Identified Monitoring Resolved" at bounding box center [831, 214] width 192 height 22
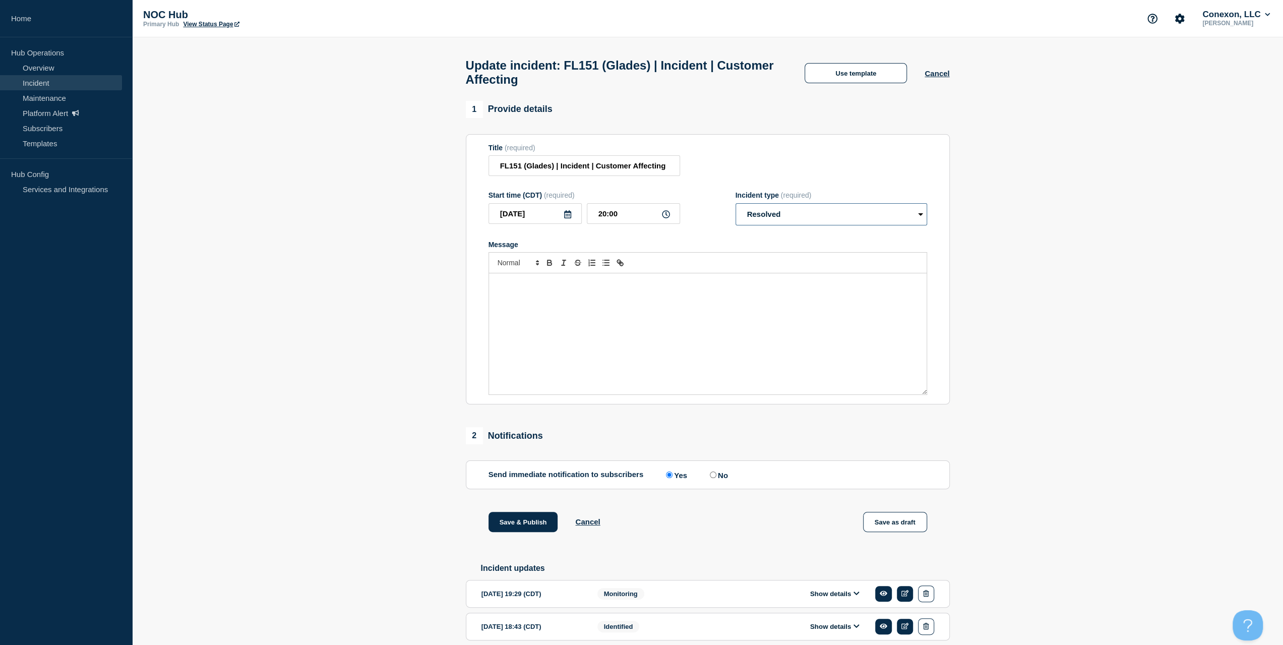
scroll to position [145, 0]
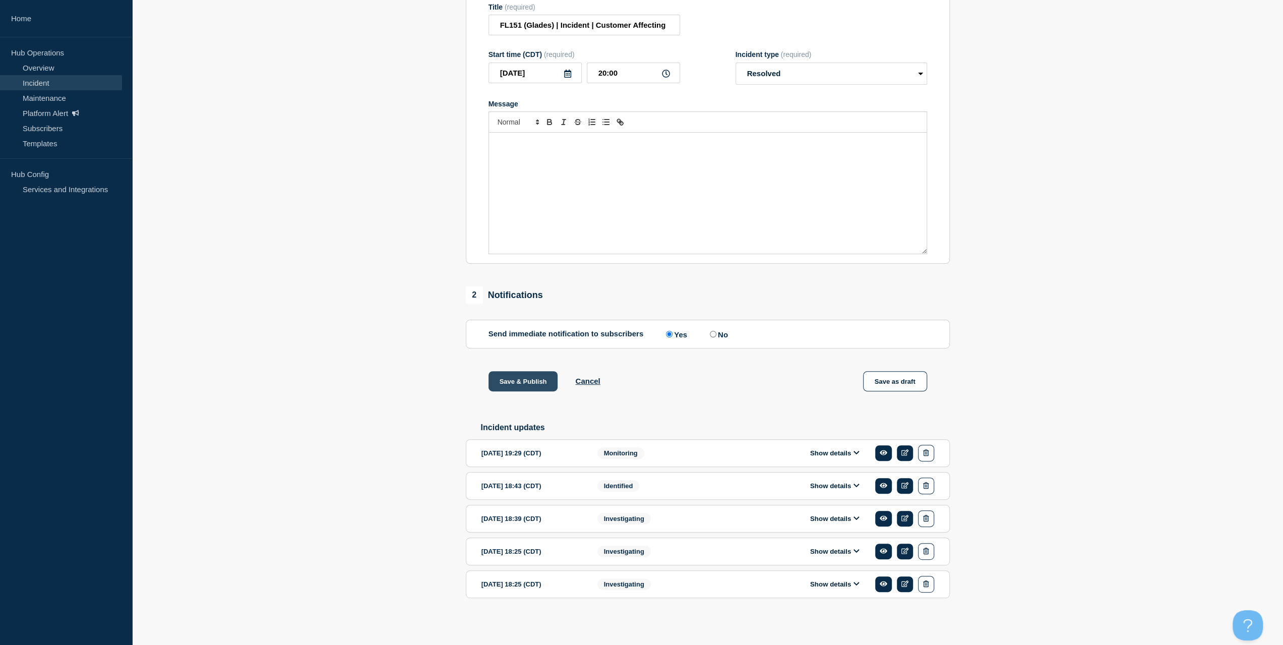
click at [519, 381] on button "Save & Publish" at bounding box center [523, 381] width 70 height 20
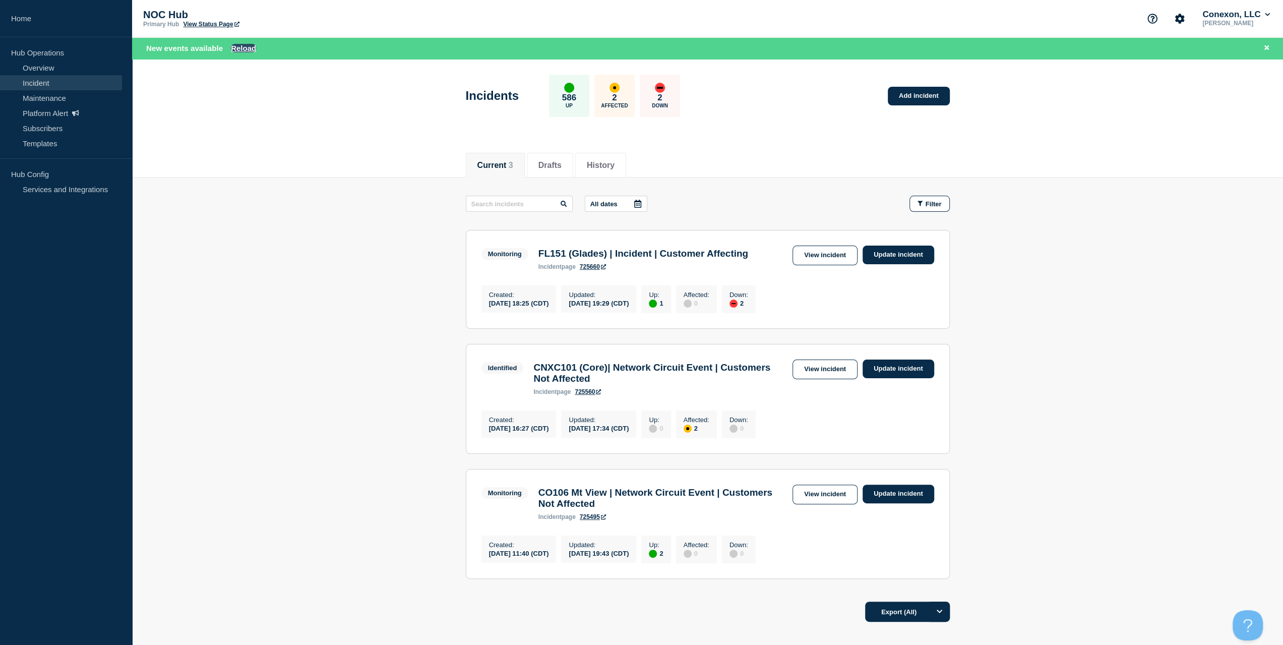
click at [246, 50] on button "Reload" at bounding box center [243, 48] width 25 height 9
